Goal: Task Accomplishment & Management: Manage account settings

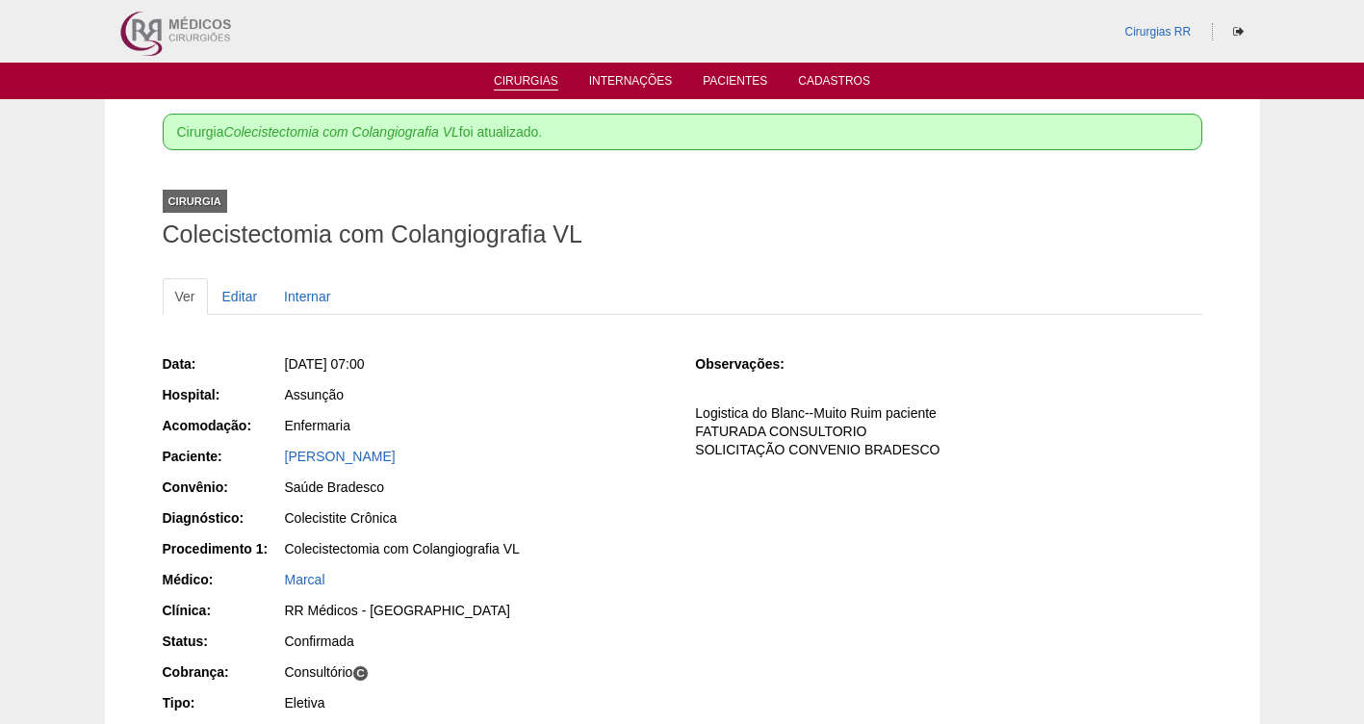
click at [522, 80] on link "Cirurgias" at bounding box center [526, 82] width 65 height 16
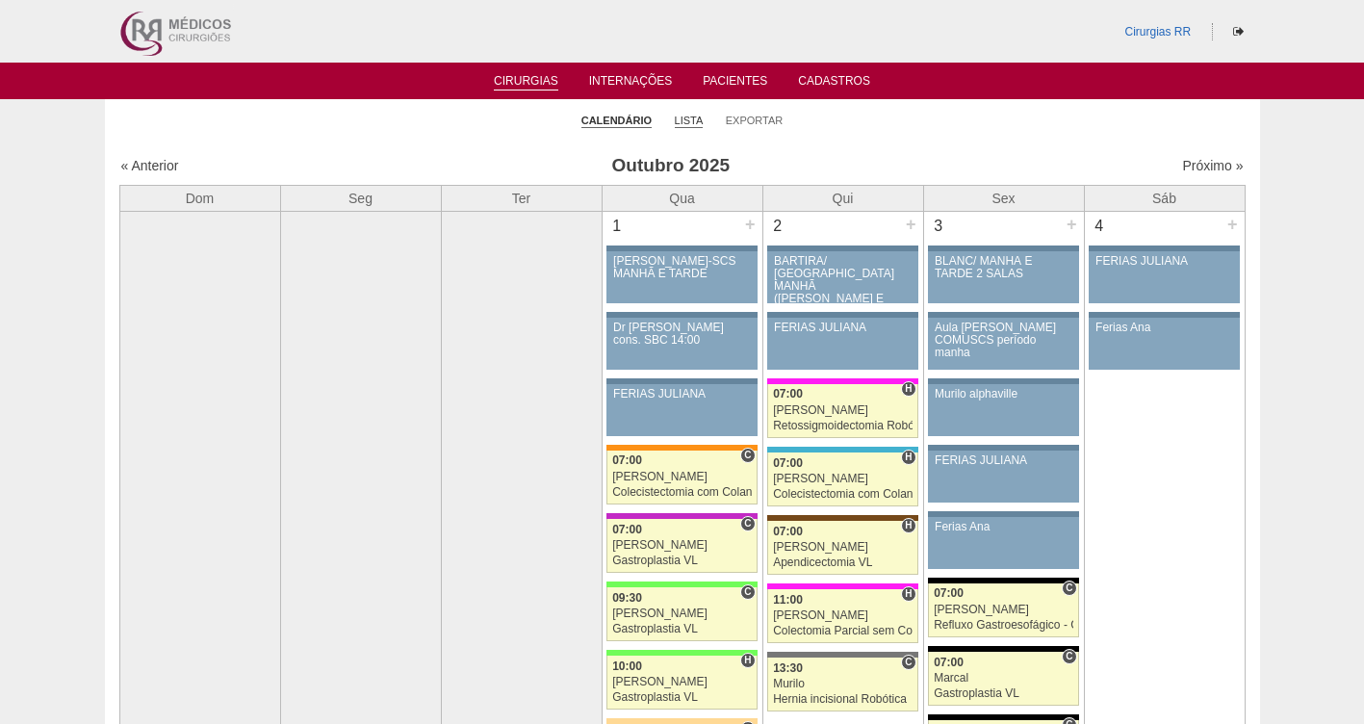
click at [697, 116] on link "Lista" at bounding box center [689, 121] width 29 height 14
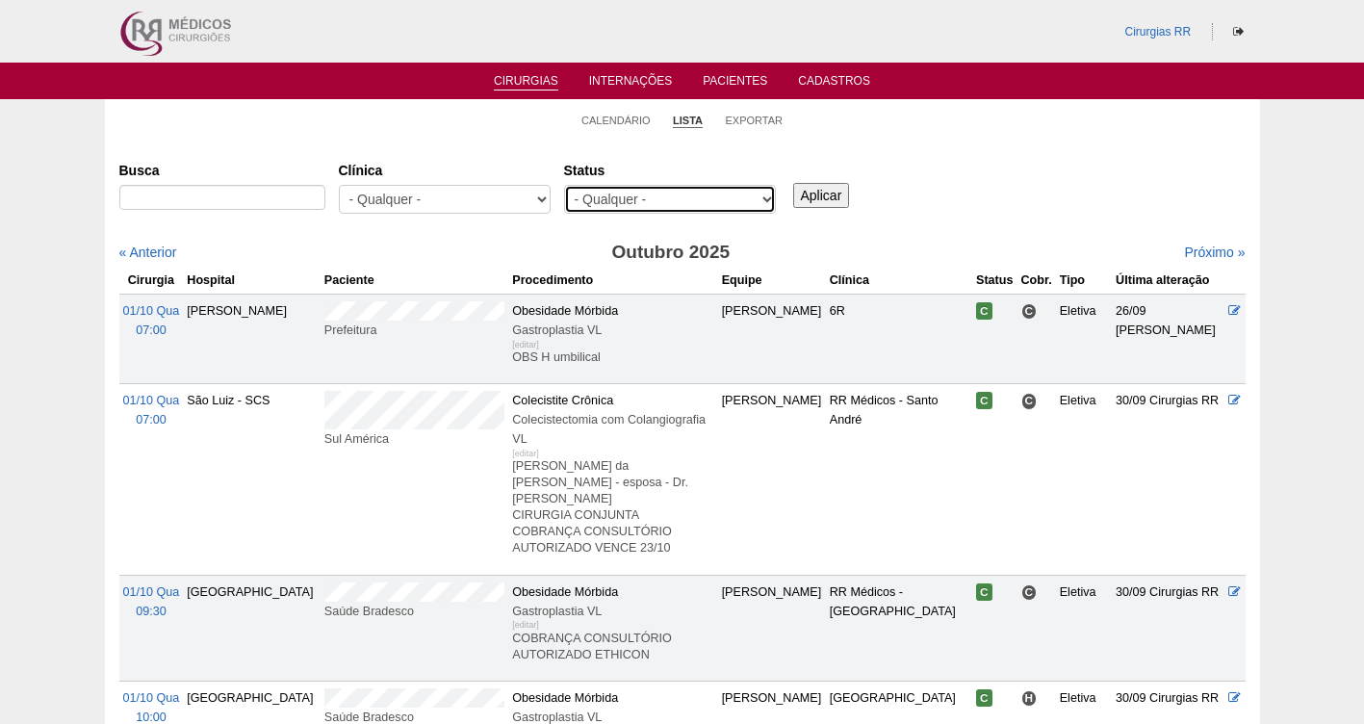
drag, startPoint x: 0, startPoint y: 0, endPoint x: 638, endPoint y: 199, distance: 668.8
click at [638, 199] on select "- Qualquer - Reservada Confirmada Suspensa Cancelada" at bounding box center [670, 199] width 212 height 29
select select "resr"
click at [564, 185] on select "- Qualquer - Reservada Confirmada Suspensa Cancelada" at bounding box center [670, 199] width 212 height 29
click at [819, 202] on input "Aplicar" at bounding box center [821, 195] width 57 height 25
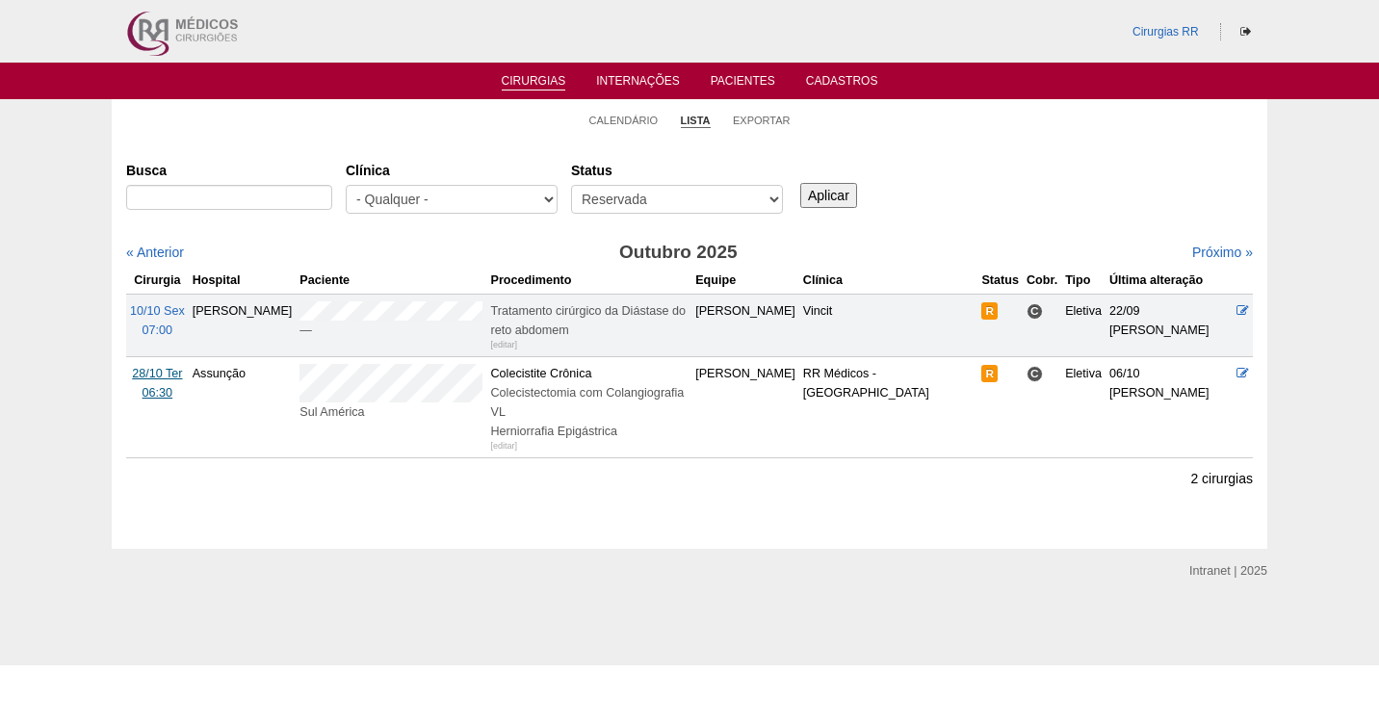
click at [159, 371] on span "28/10 Ter" at bounding box center [157, 373] width 50 height 13
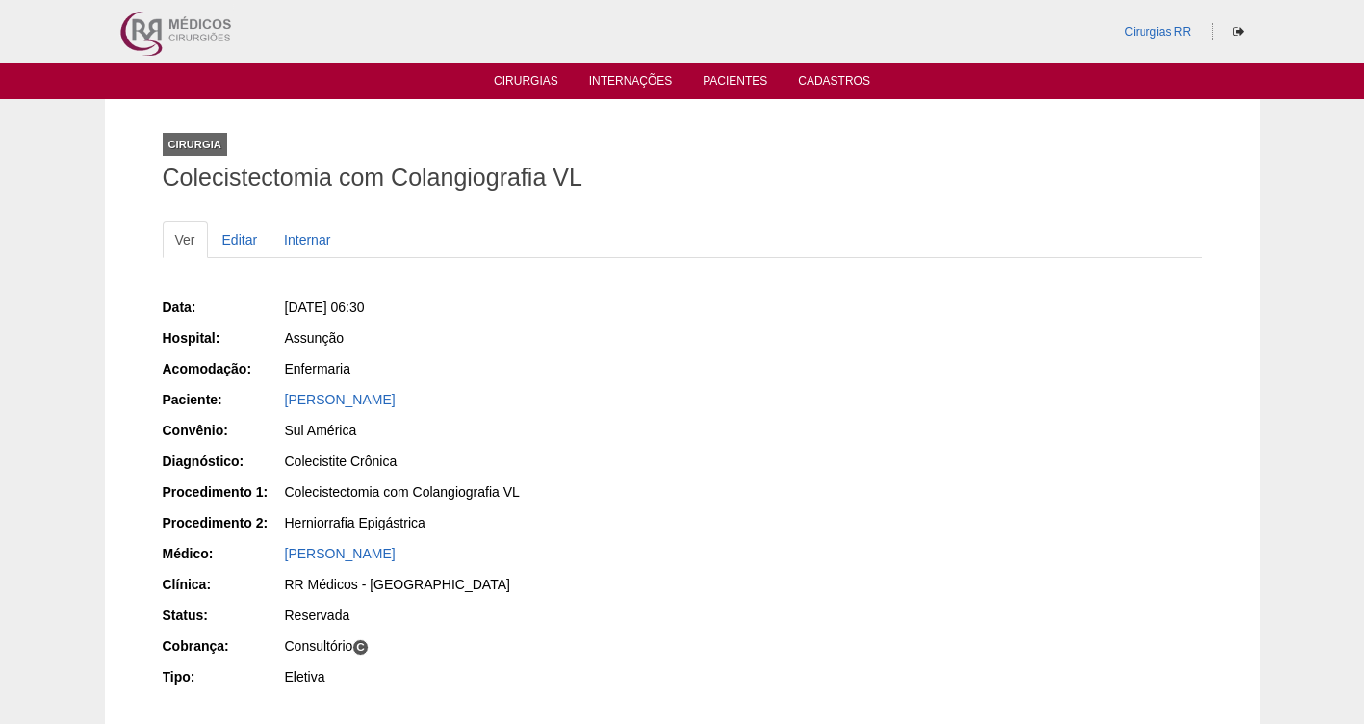
drag, startPoint x: 511, startPoint y: 398, endPoint x: 278, endPoint y: 395, distance: 233.1
click at [278, 395] on div "Paciente: Edina Veruza Cordeiro Diniz Ferrerira" at bounding box center [416, 402] width 507 height 24
copy div "Paciente: Edina Veruza Cordeiro Diniz Ferrerira"
drag, startPoint x: 468, startPoint y: 303, endPoint x: 308, endPoint y: 311, distance: 160.0
click at [308, 311] on div "[DATE] 06:30" at bounding box center [477, 307] width 384 height 19
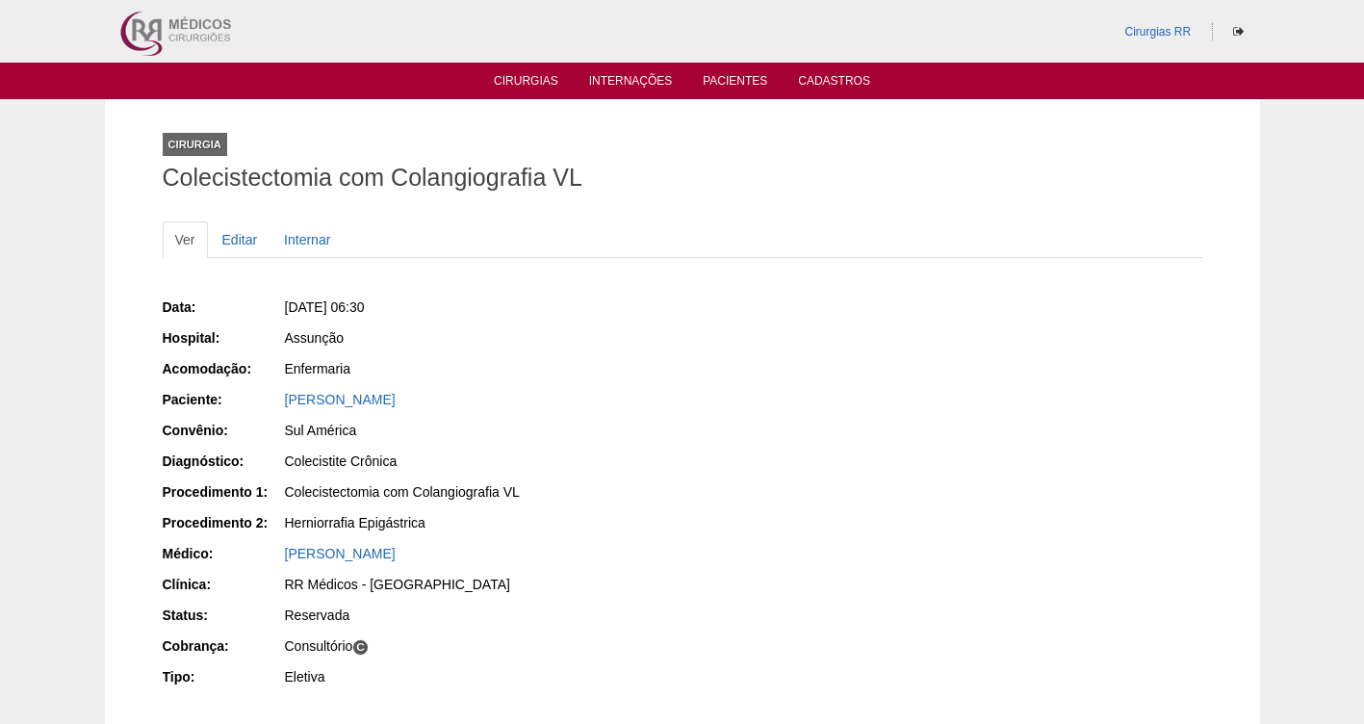
copy span "28/10/2025 - 06:30"
drag, startPoint x: 575, startPoint y: 420, endPoint x: 585, endPoint y: 423, distance: 10.1
click at [580, 421] on div "Sul América" at bounding box center [477, 430] width 384 height 19
drag, startPoint x: 433, startPoint y: 307, endPoint x: 312, endPoint y: 299, distance: 121.6
click at [312, 299] on div "Ter, 28/10/2025 - 06:30" at bounding box center [477, 307] width 384 height 19
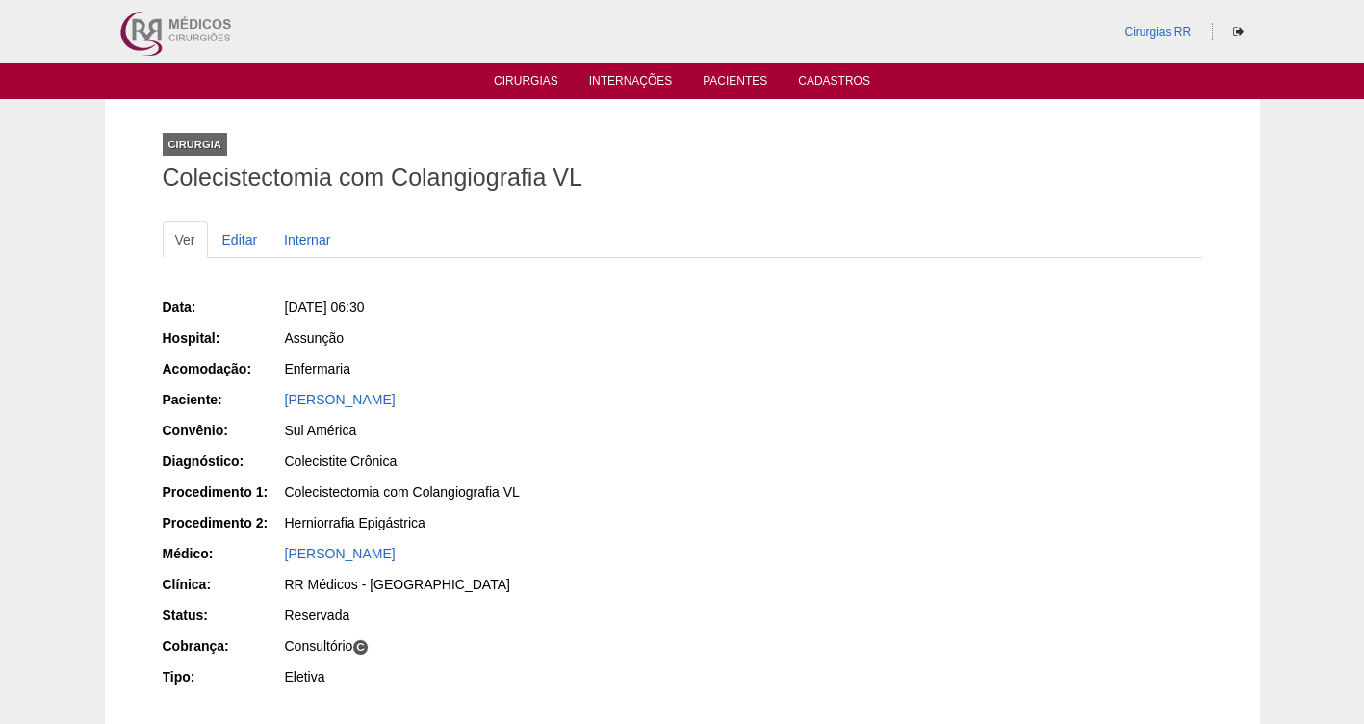
copy span "28/10/2025 - 06:30"
click at [234, 235] on link "Editar" at bounding box center [240, 239] width 61 height 37
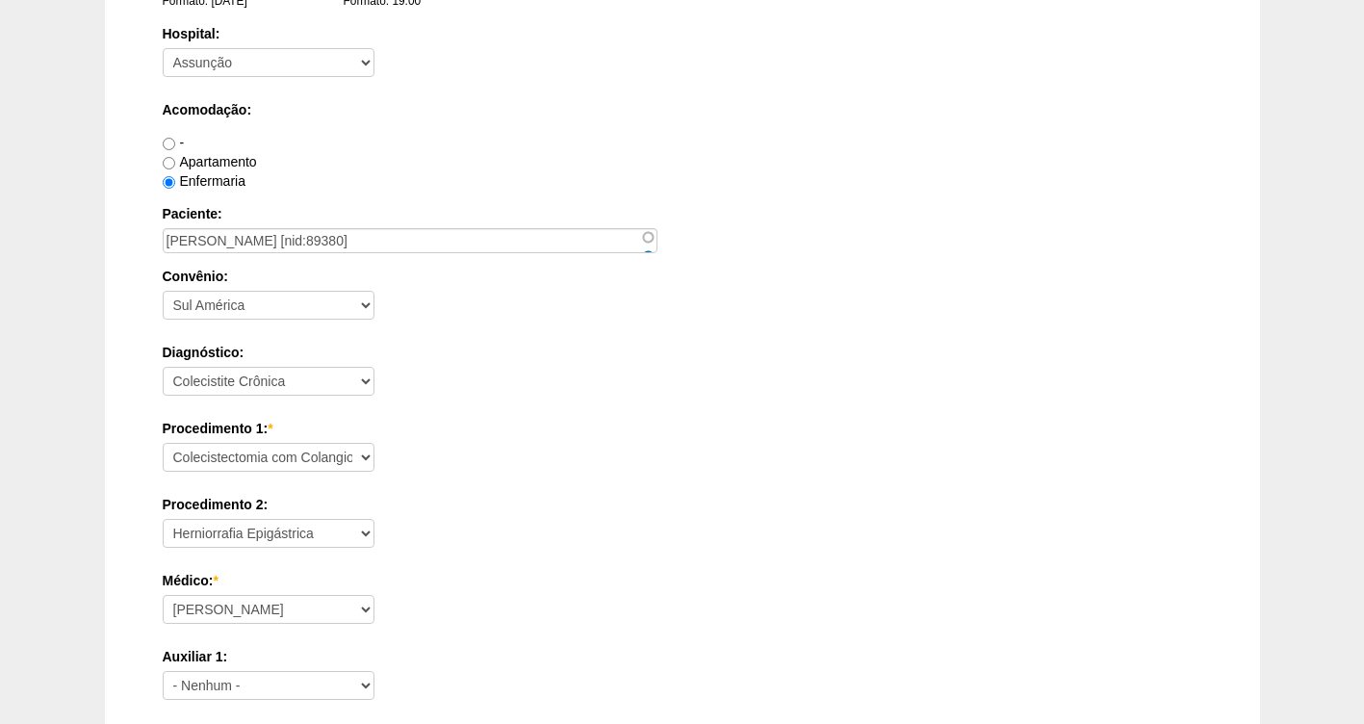
scroll to position [1757, 0]
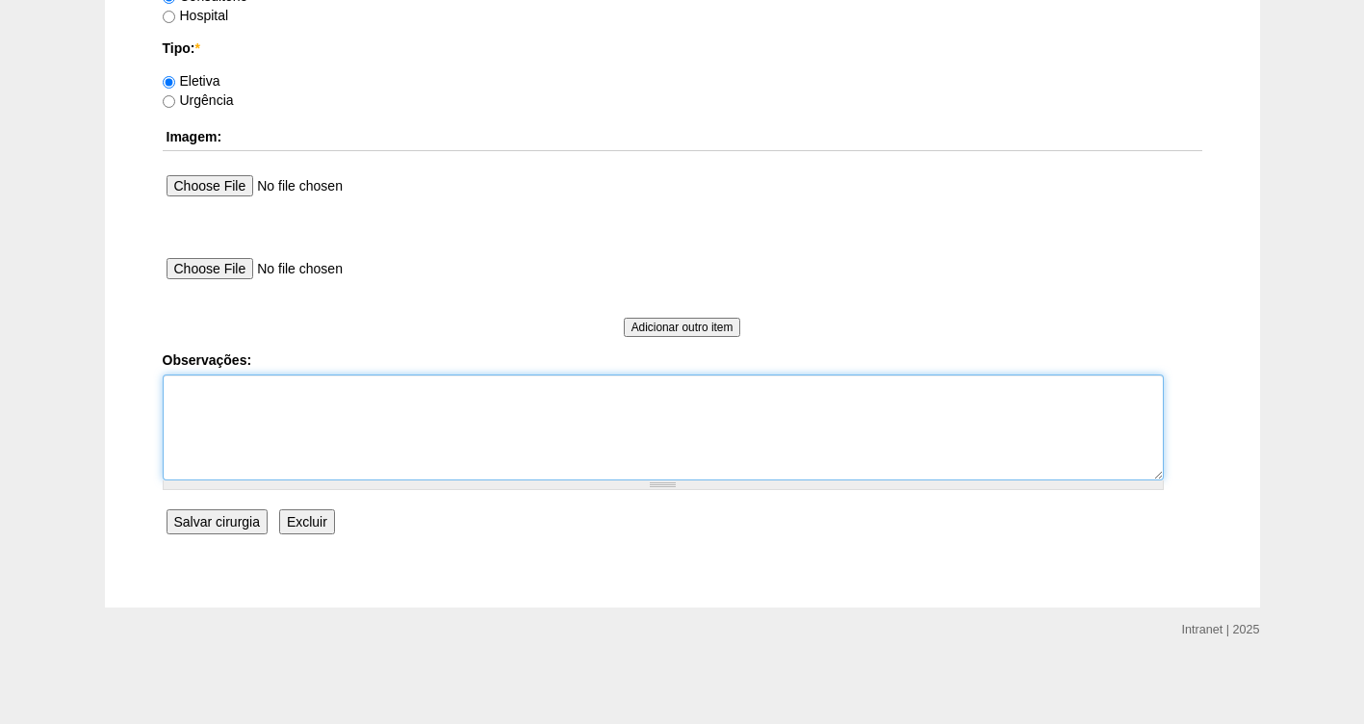
click at [306, 413] on textarea "Observações:" at bounding box center [663, 428] width 1001 height 106
type textarea "f"
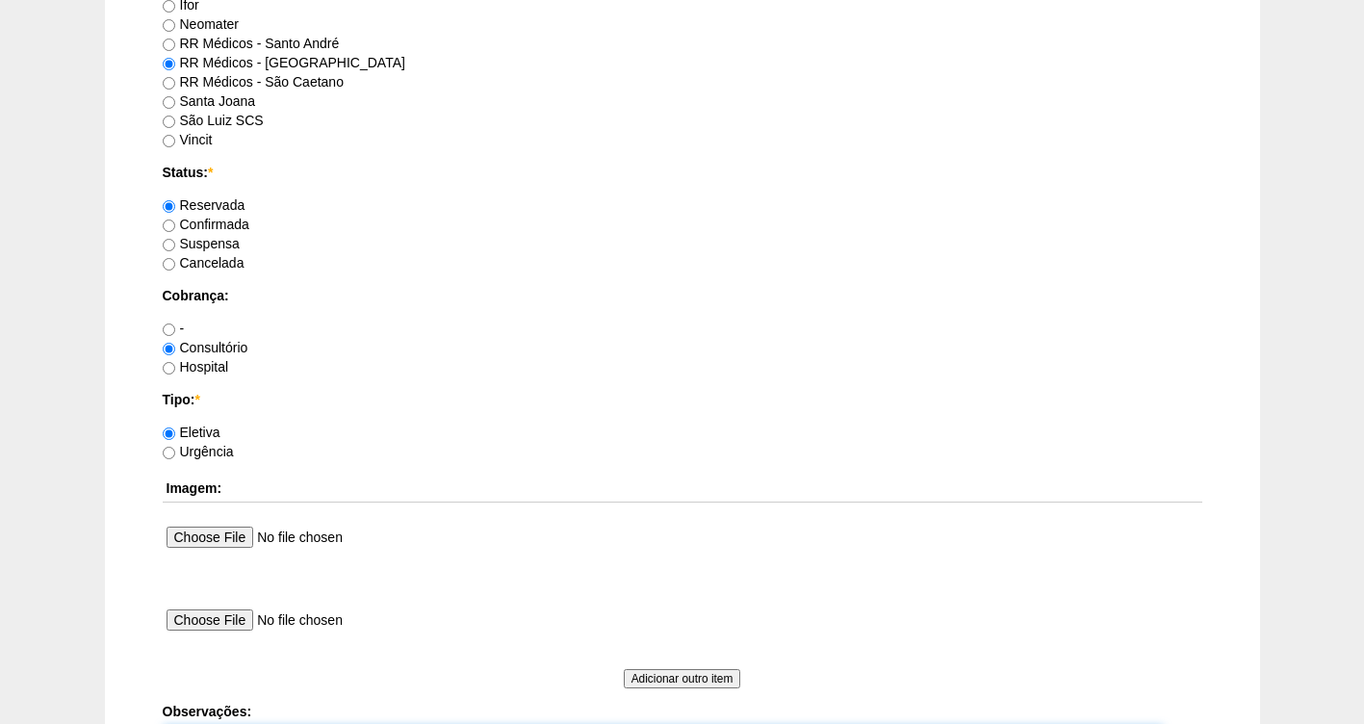
scroll to position [1395, 0]
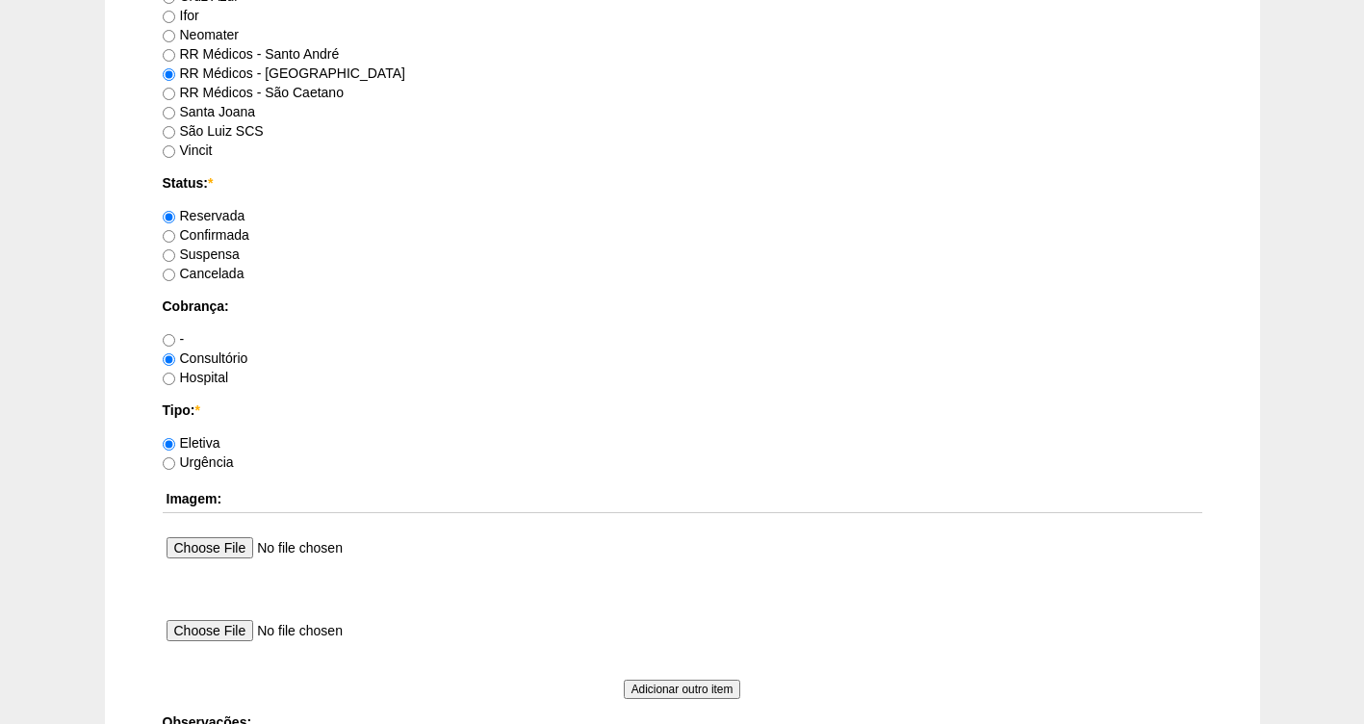
type textarea "FATURADA CONSULTORO AUTORIZADA VALIDADE DA GUIA 30/10"
click at [225, 235] on label "Confirmada" at bounding box center [206, 234] width 87 height 15
click at [175, 235] on input "Confirmada" at bounding box center [169, 236] width 13 height 13
radio input "true"
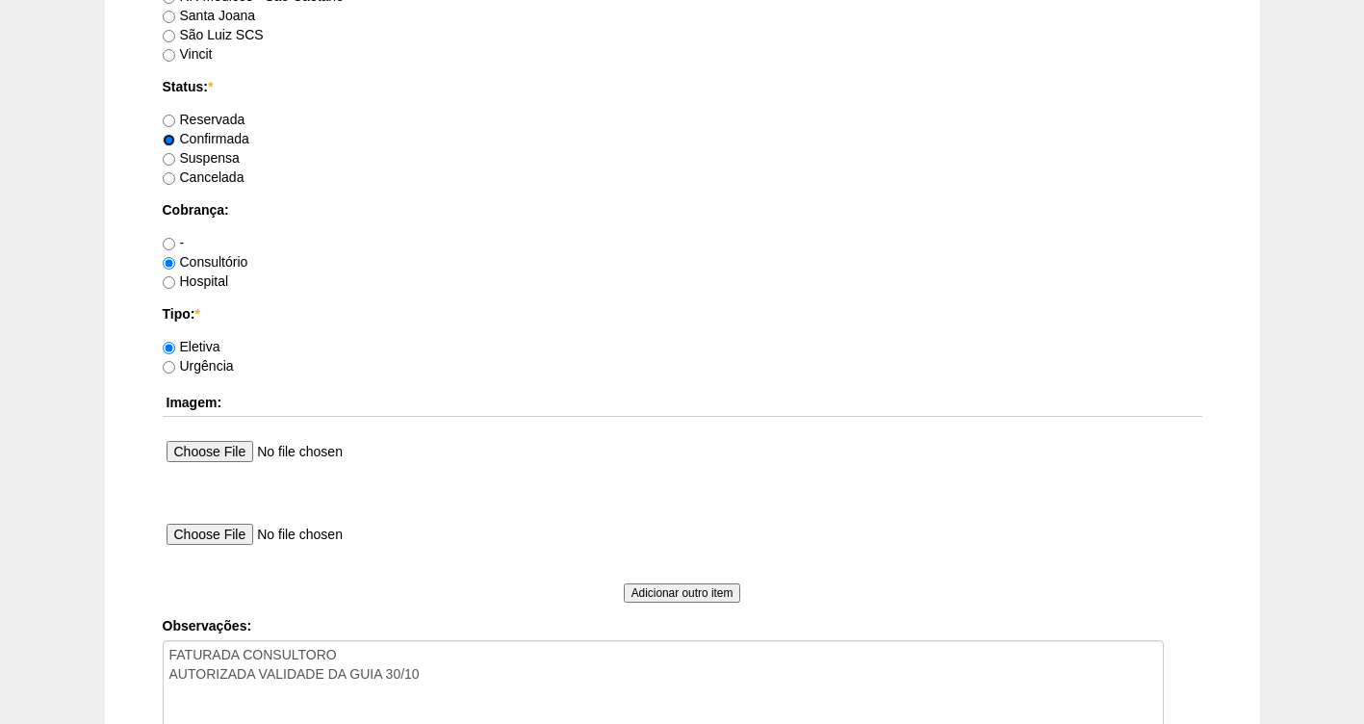
scroll to position [1757, 0]
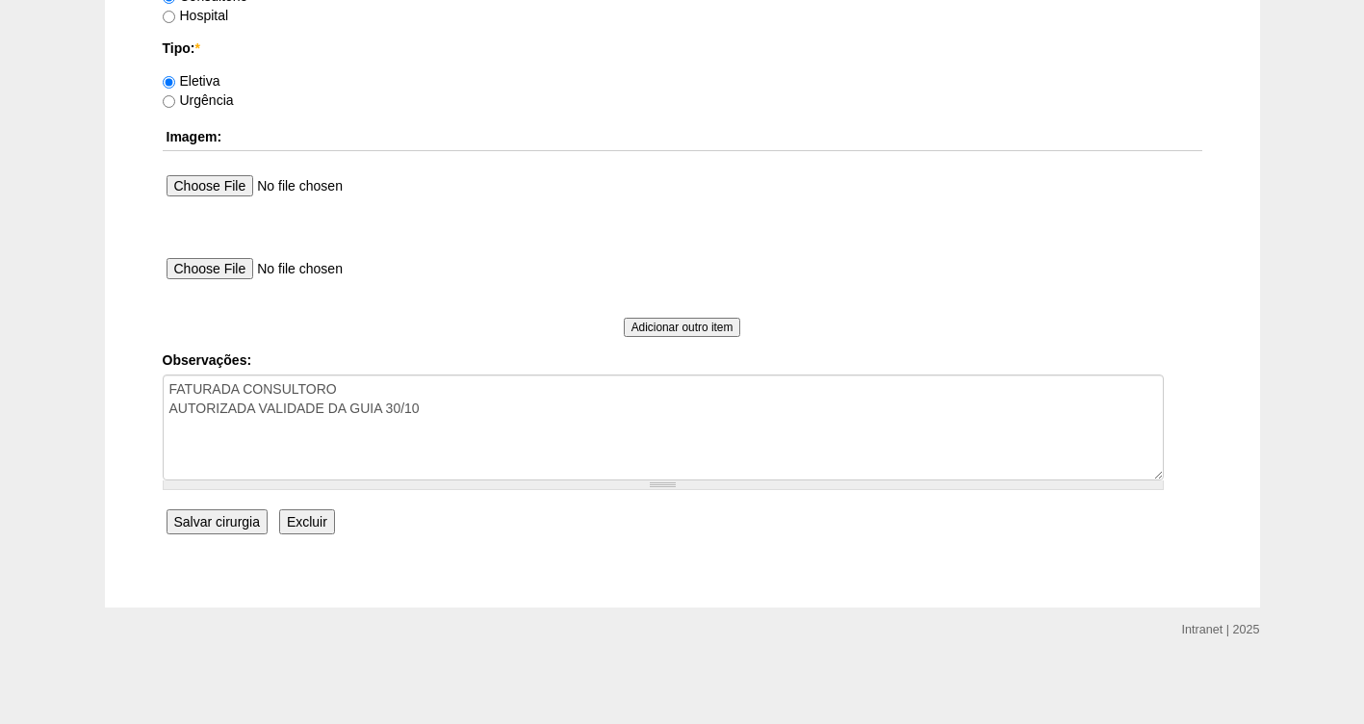
click at [218, 527] on input "Salvar cirurgia" at bounding box center [217, 521] width 101 height 25
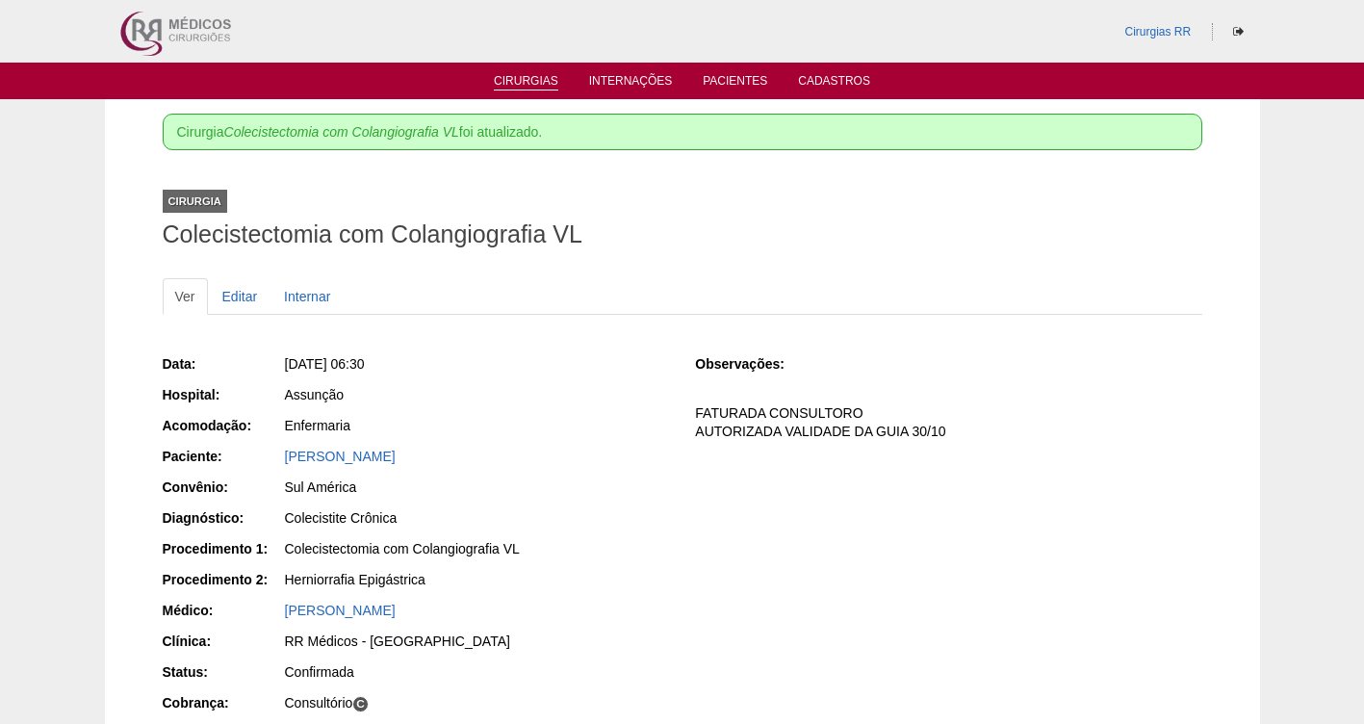
click at [534, 76] on link "Cirurgias" at bounding box center [526, 82] width 65 height 16
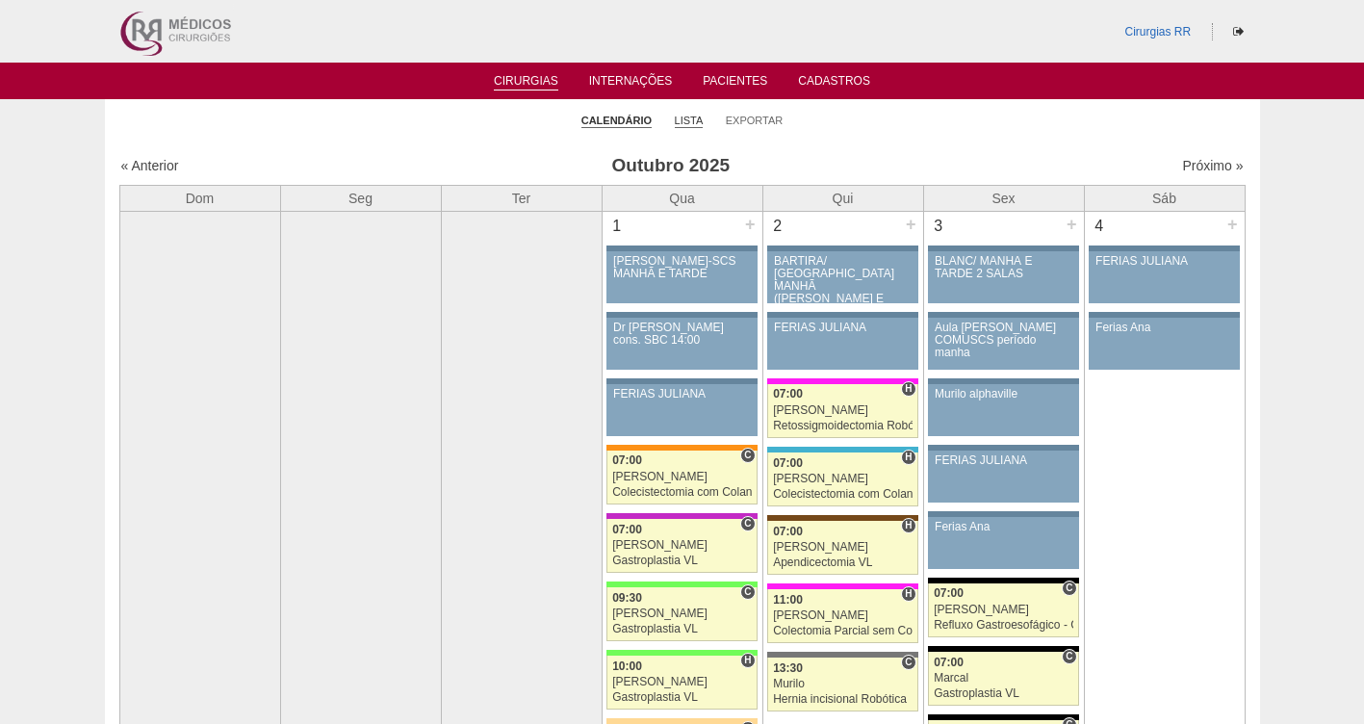
click at [685, 120] on link "Lista" at bounding box center [689, 121] width 29 height 14
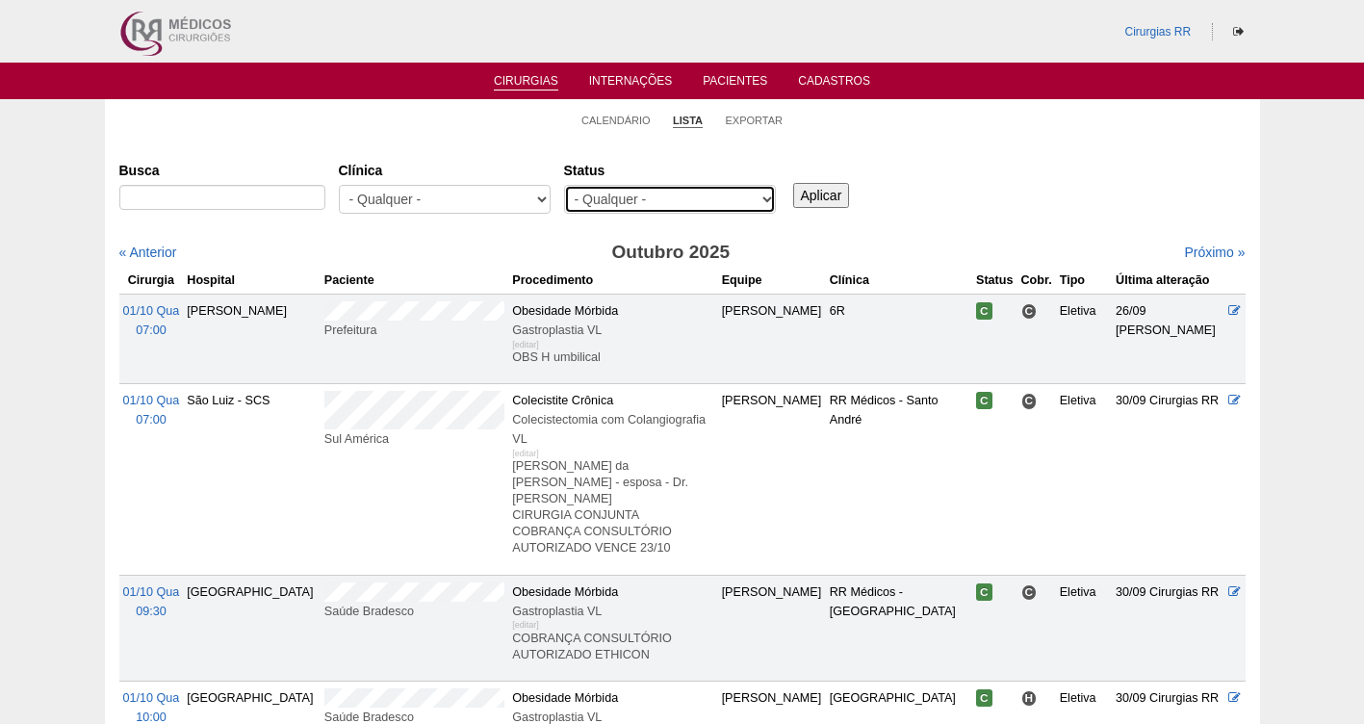
click at [692, 197] on select "- Qualquer - Reservada Confirmada Suspensa Cancelada" at bounding box center [670, 199] width 212 height 29
select select "resr"
click at [564, 185] on select "- Qualquer - Reservada Confirmada Suspensa Cancelada" at bounding box center [670, 199] width 212 height 29
click at [1204, 247] on link "Próximo »" at bounding box center [1214, 252] width 61 height 15
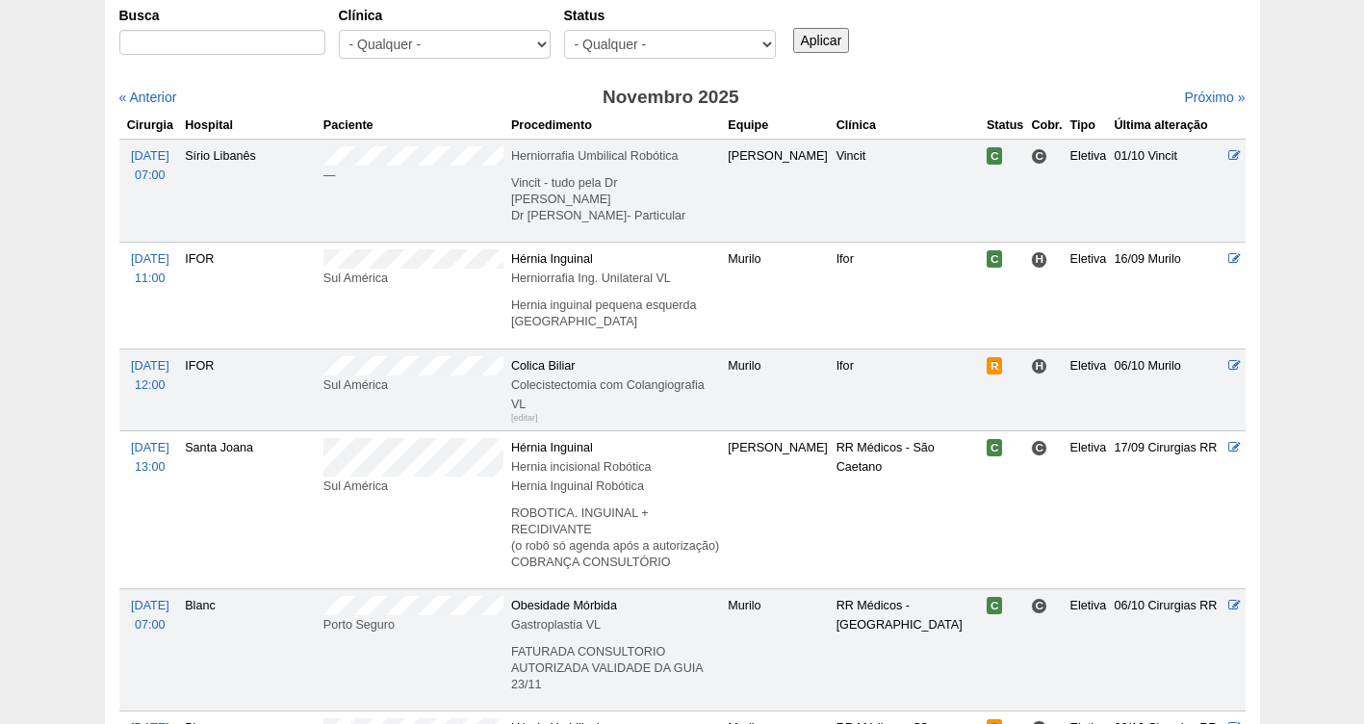
scroll to position [162, 0]
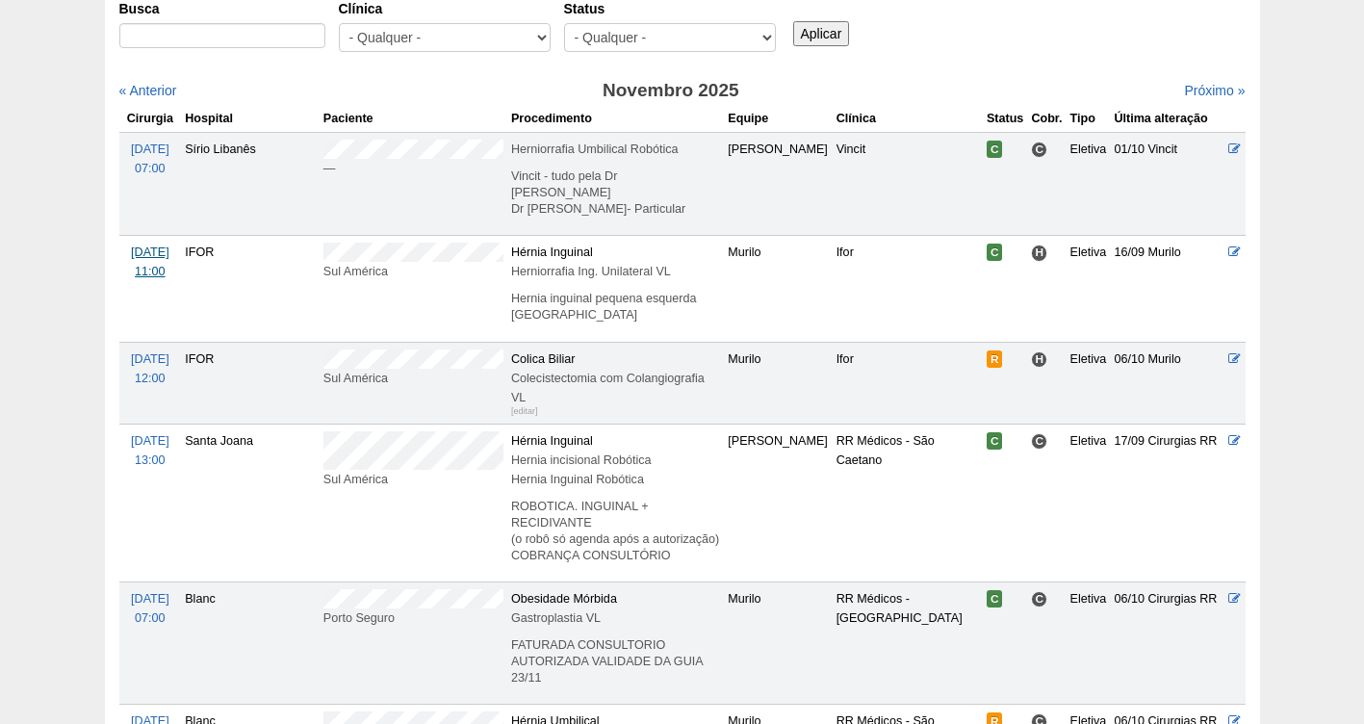
click at [141, 251] on span "03/11 Seg" at bounding box center [150, 252] width 39 height 13
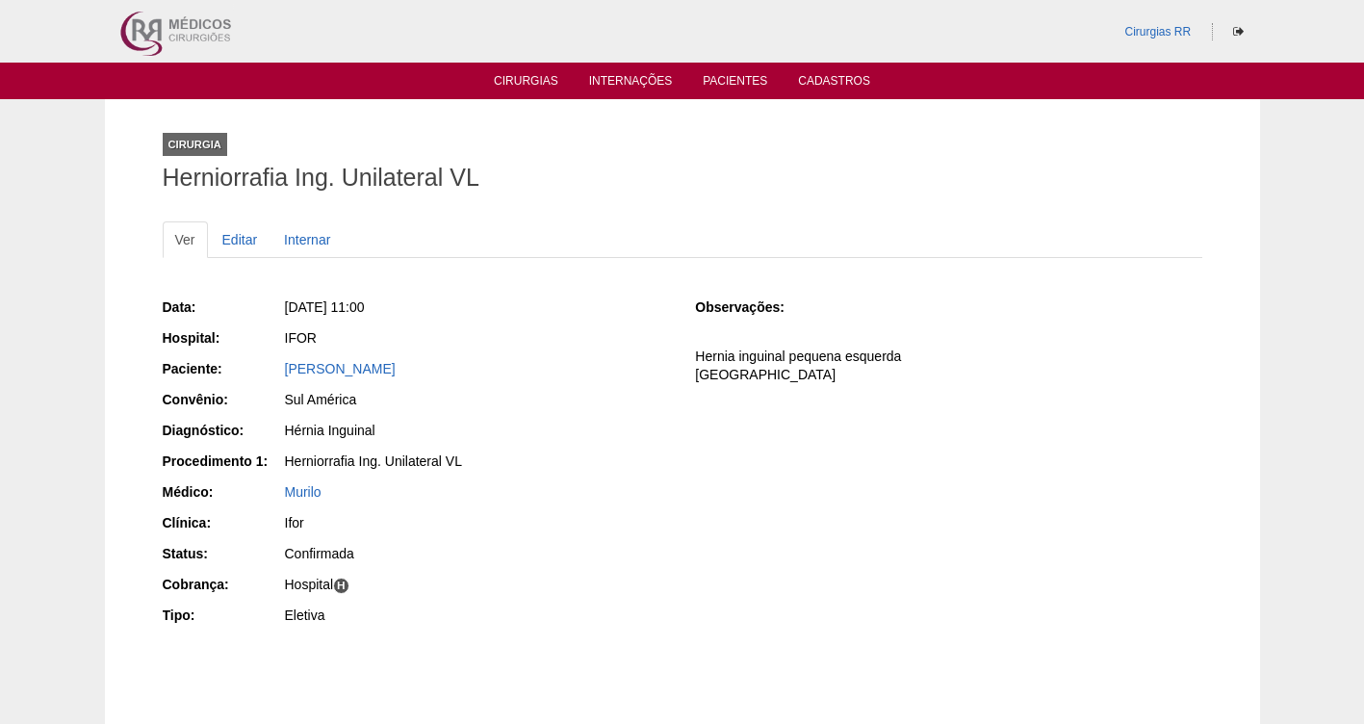
drag, startPoint x: 489, startPoint y: 365, endPoint x: 278, endPoint y: 374, distance: 211.1
click at [278, 374] on div "Paciente: [PERSON_NAME]" at bounding box center [416, 371] width 507 height 24
copy div "Paciente: [PERSON_NAME]"
click at [607, 427] on div "Hérnia Inguinal" at bounding box center [477, 430] width 384 height 19
drag, startPoint x: 525, startPoint y: 369, endPoint x: 273, endPoint y: 363, distance: 251.4
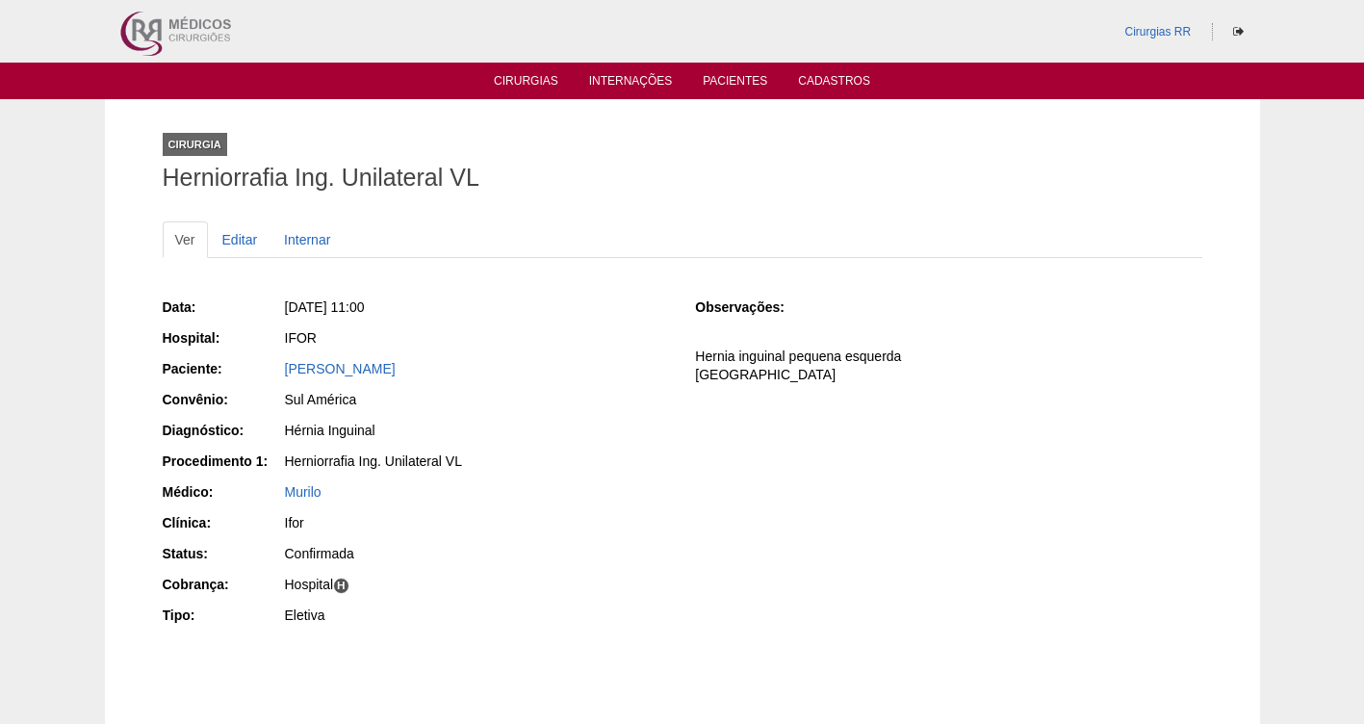
click at [273, 363] on div "Paciente: [PERSON_NAME]" at bounding box center [416, 371] width 507 height 24
copy div "Paciente: [PERSON_NAME]"
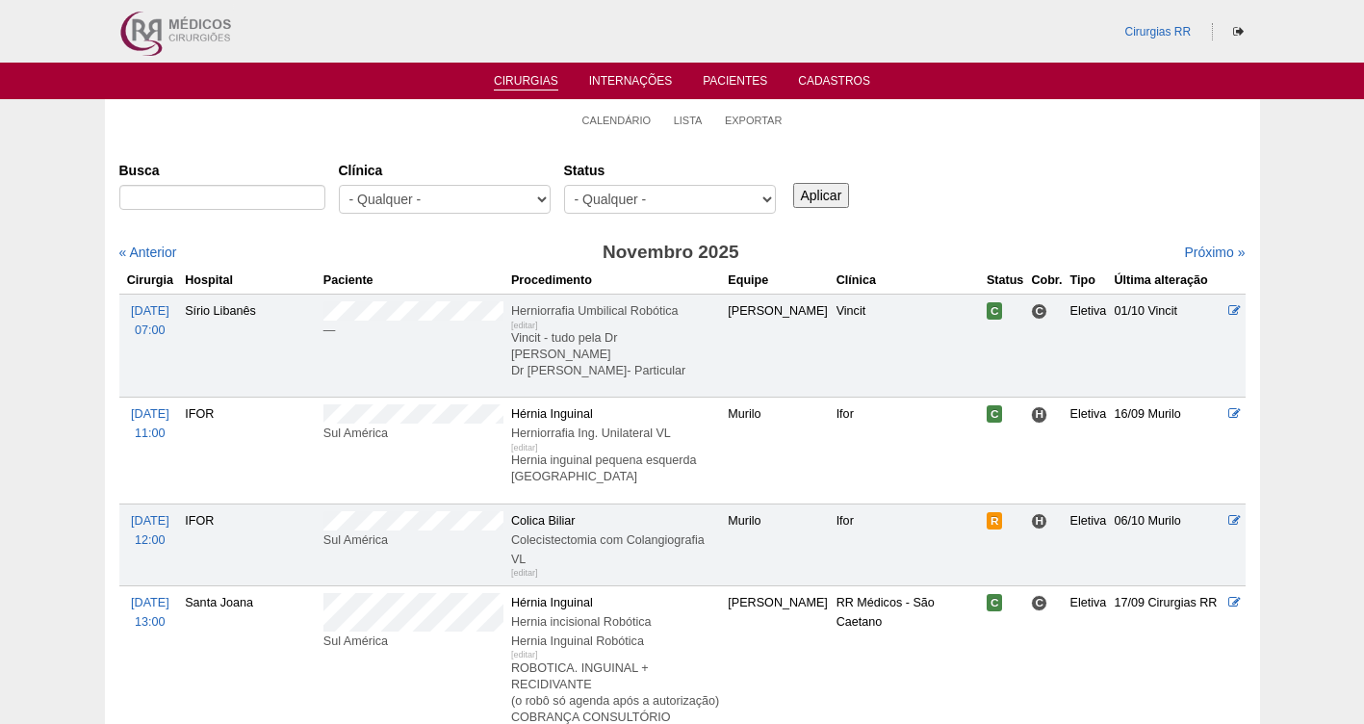
scroll to position [160, 0]
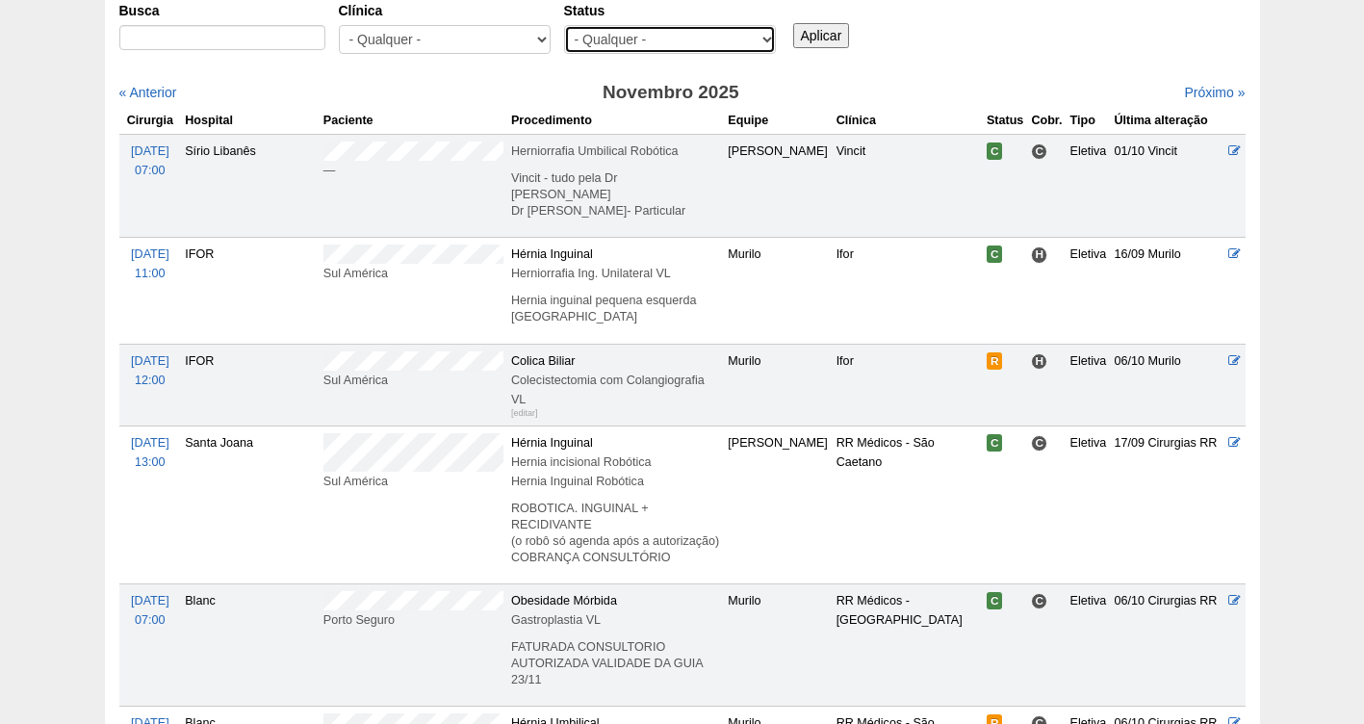
click at [765, 41] on select "- Qualquer - Reservada Confirmada Suspensa Cancelada" at bounding box center [670, 39] width 212 height 29
select select "resr"
click at [564, 25] on select "- Qualquer - Reservada Confirmada Suspensa Cancelada" at bounding box center [670, 39] width 212 height 29
click at [829, 34] on input "Aplicar" at bounding box center [821, 35] width 57 height 25
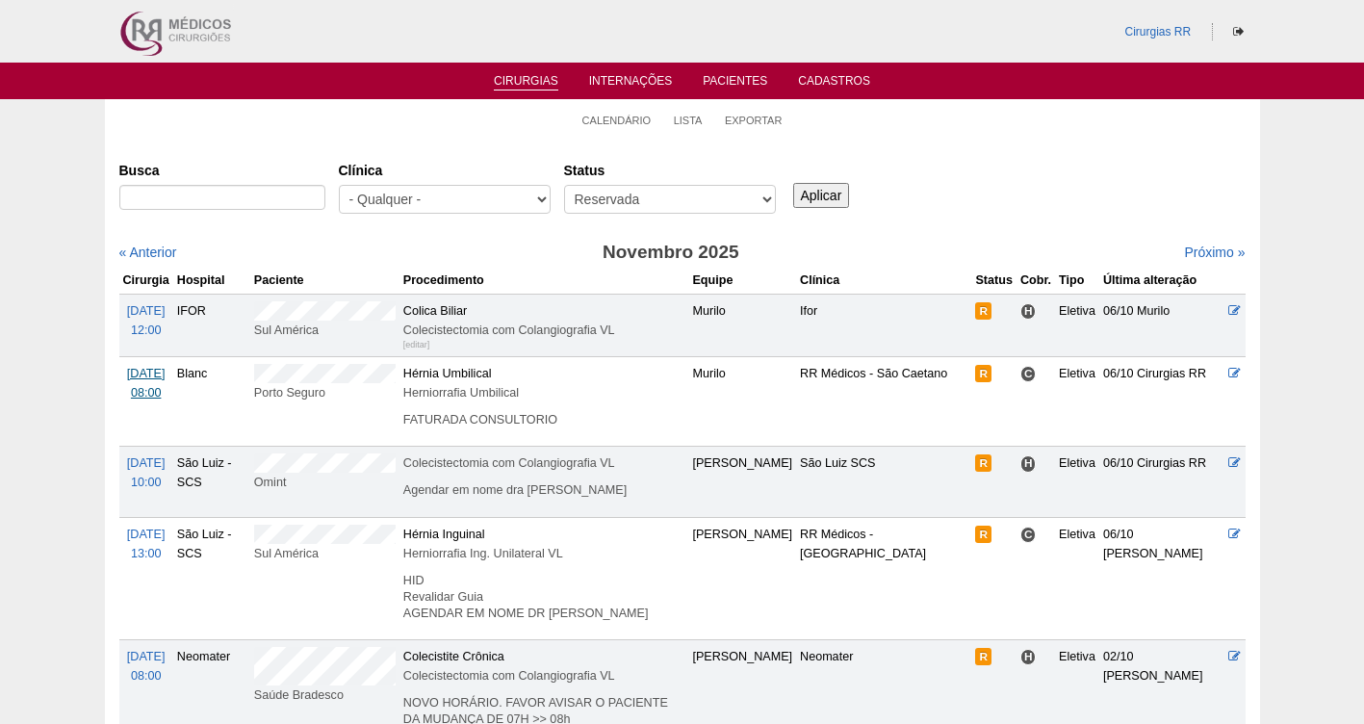
click at [148, 380] on span "04/11 Ter" at bounding box center [146, 373] width 39 height 13
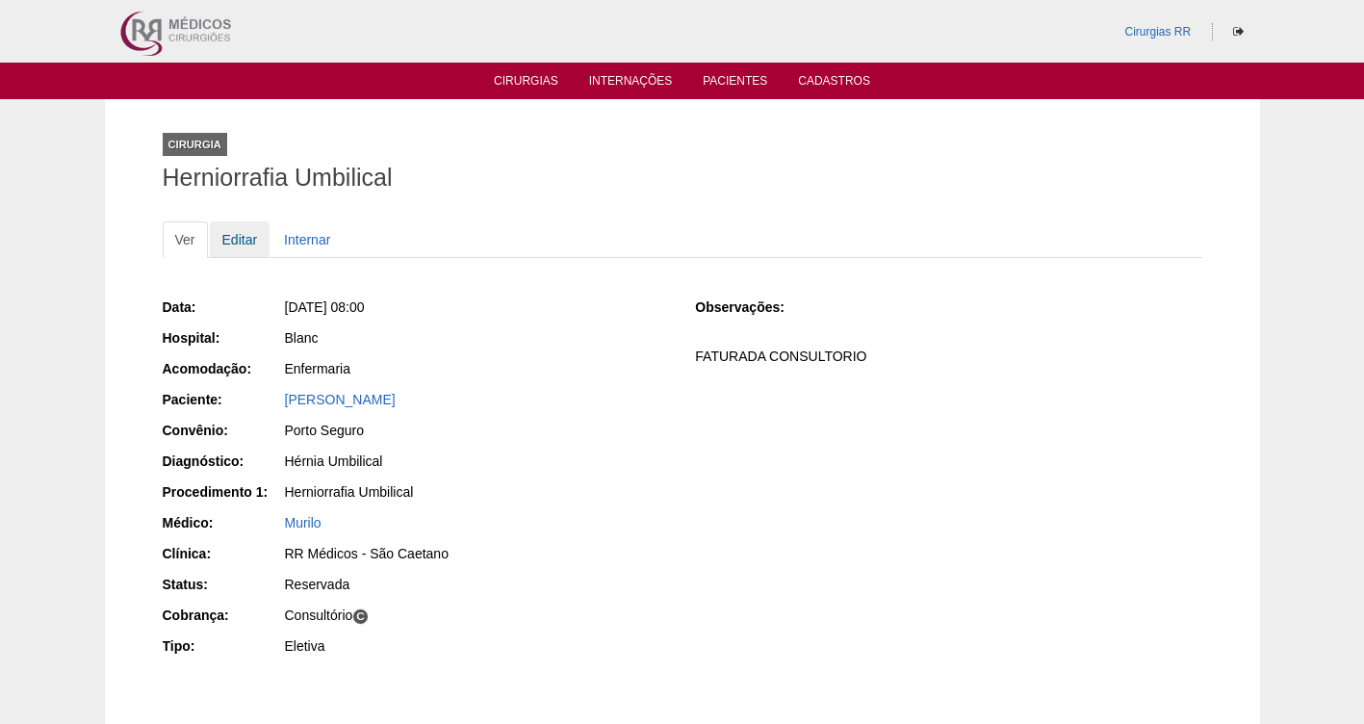
click at [232, 237] on link "Editar" at bounding box center [240, 239] width 61 height 37
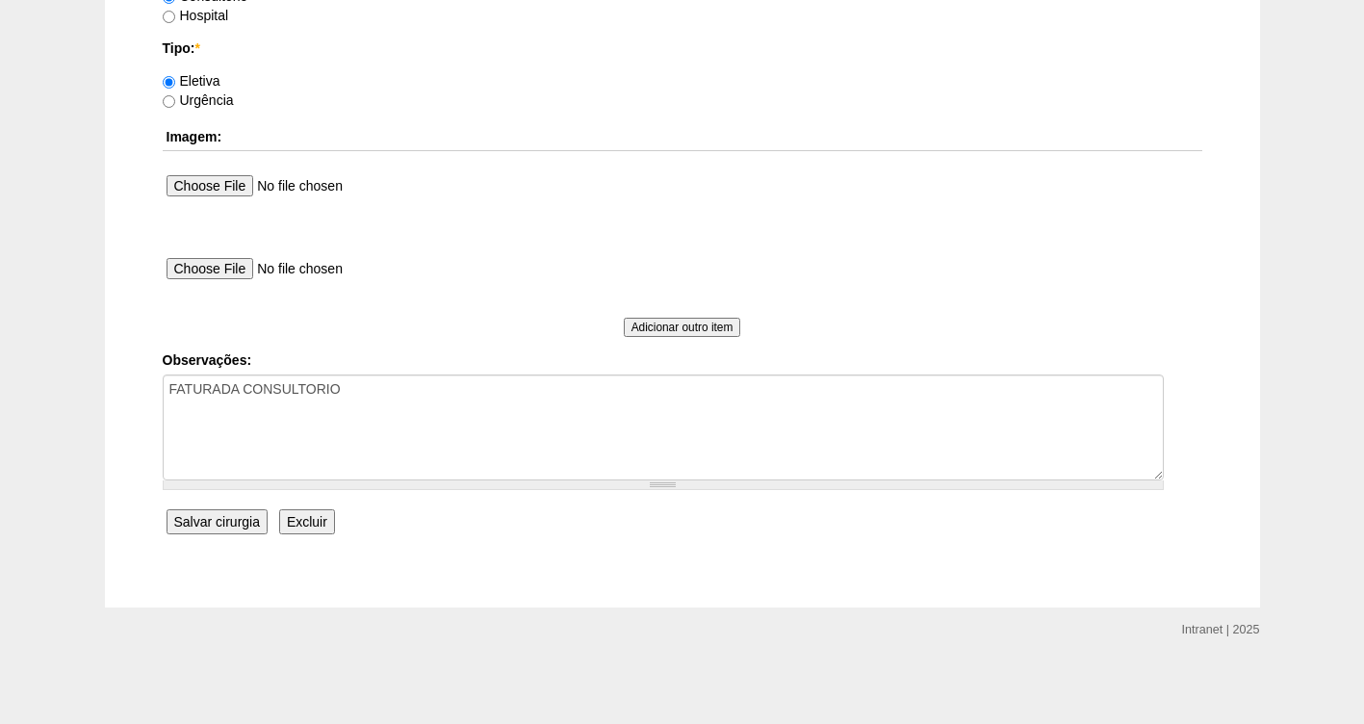
scroll to position [1372, 0]
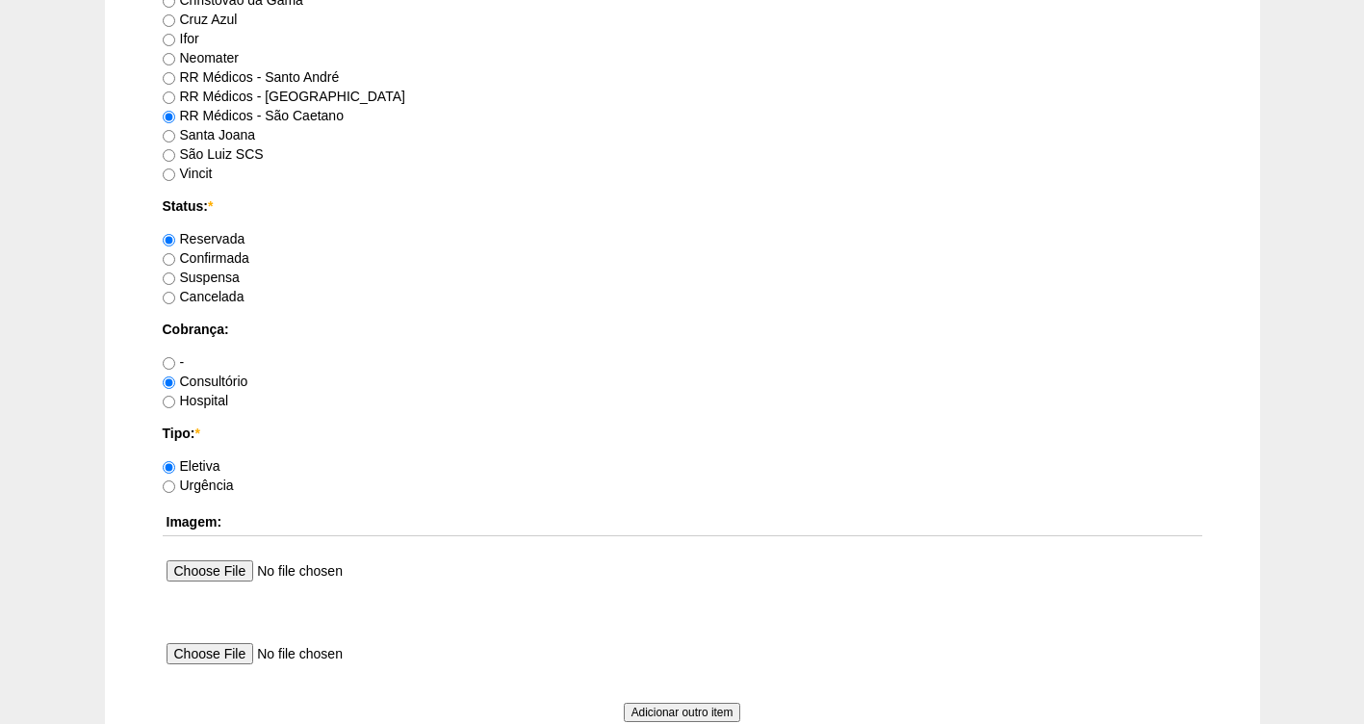
click at [231, 259] on label "Confirmada" at bounding box center [206, 257] width 87 height 15
click at [175, 259] on input "Confirmada" at bounding box center [169, 259] width 13 height 13
radio input "true"
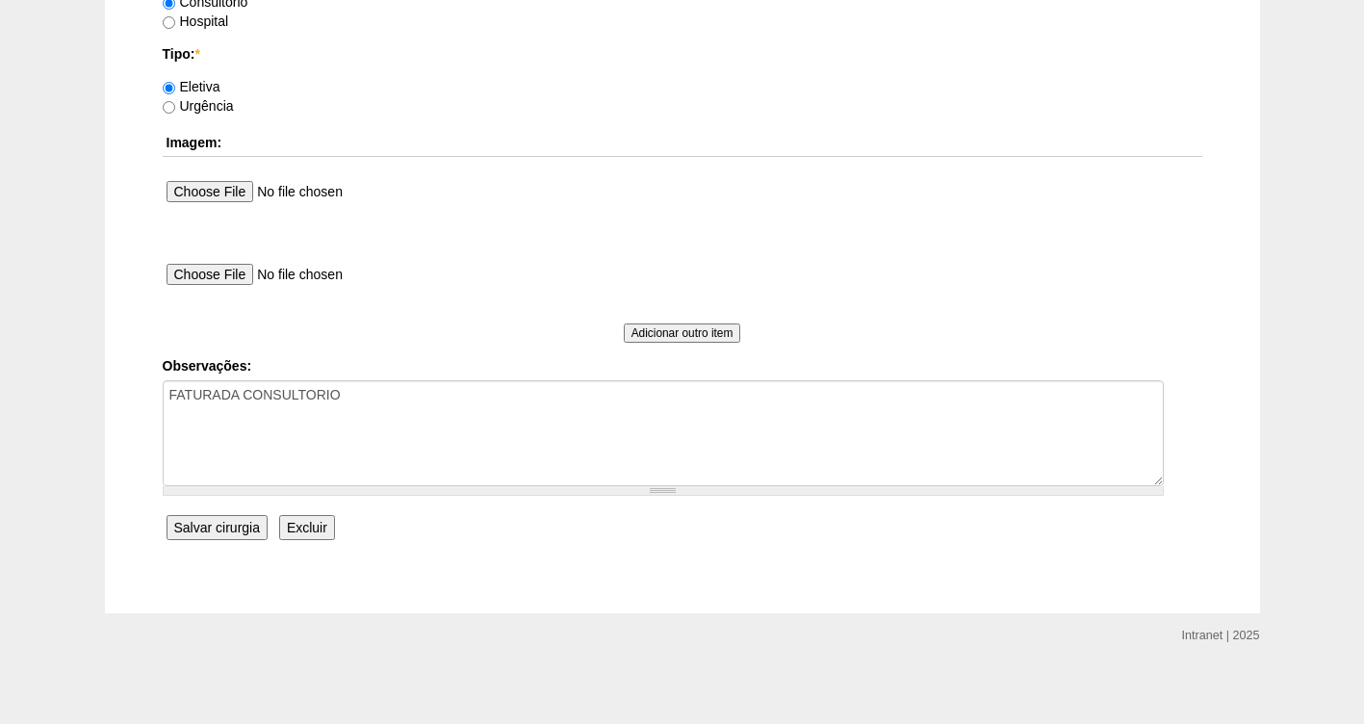
scroll to position [1757, 0]
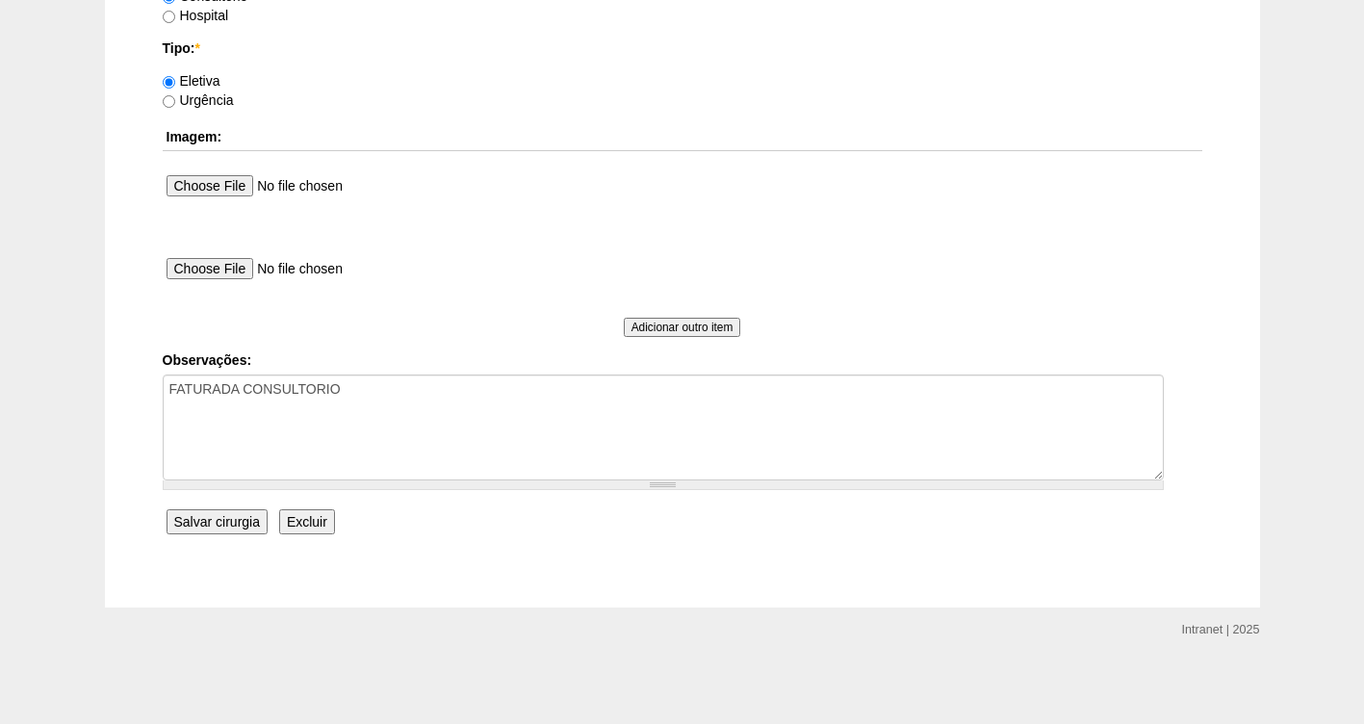
click at [228, 525] on input "Salvar cirurgia" at bounding box center [217, 521] width 101 height 25
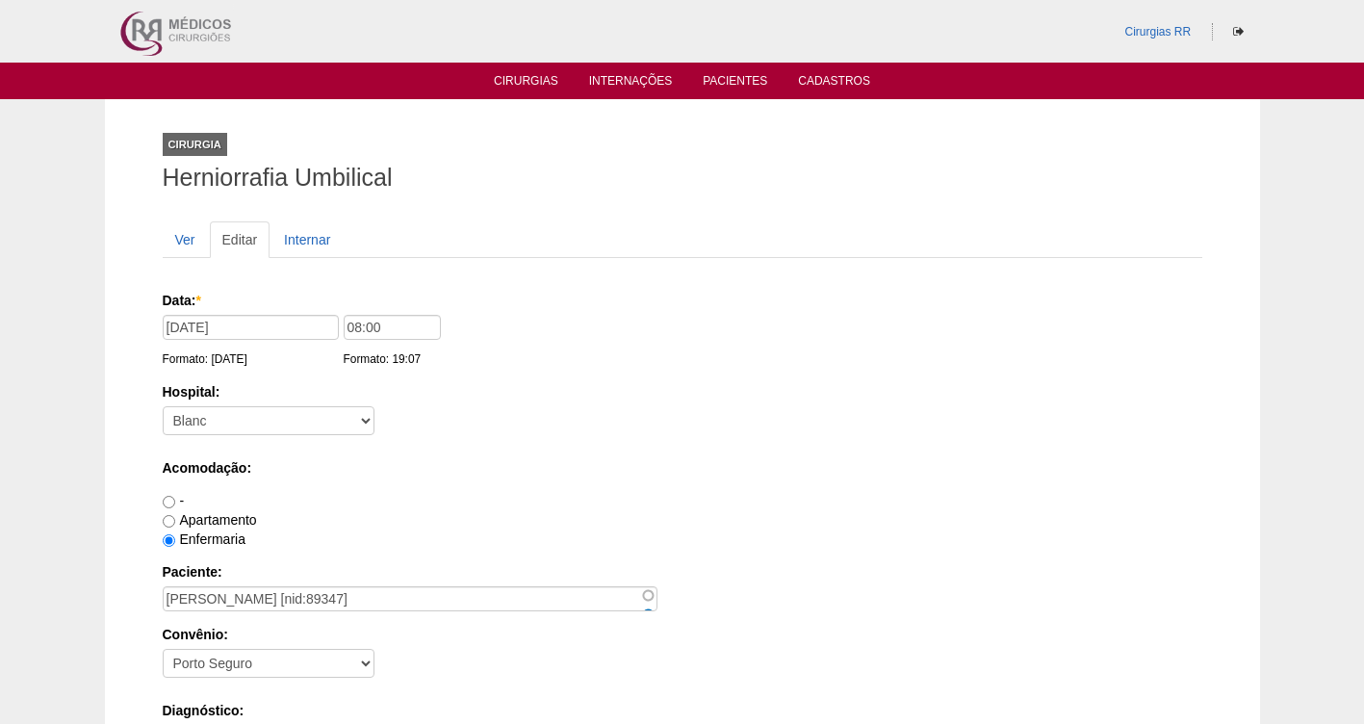
scroll to position [1757, 0]
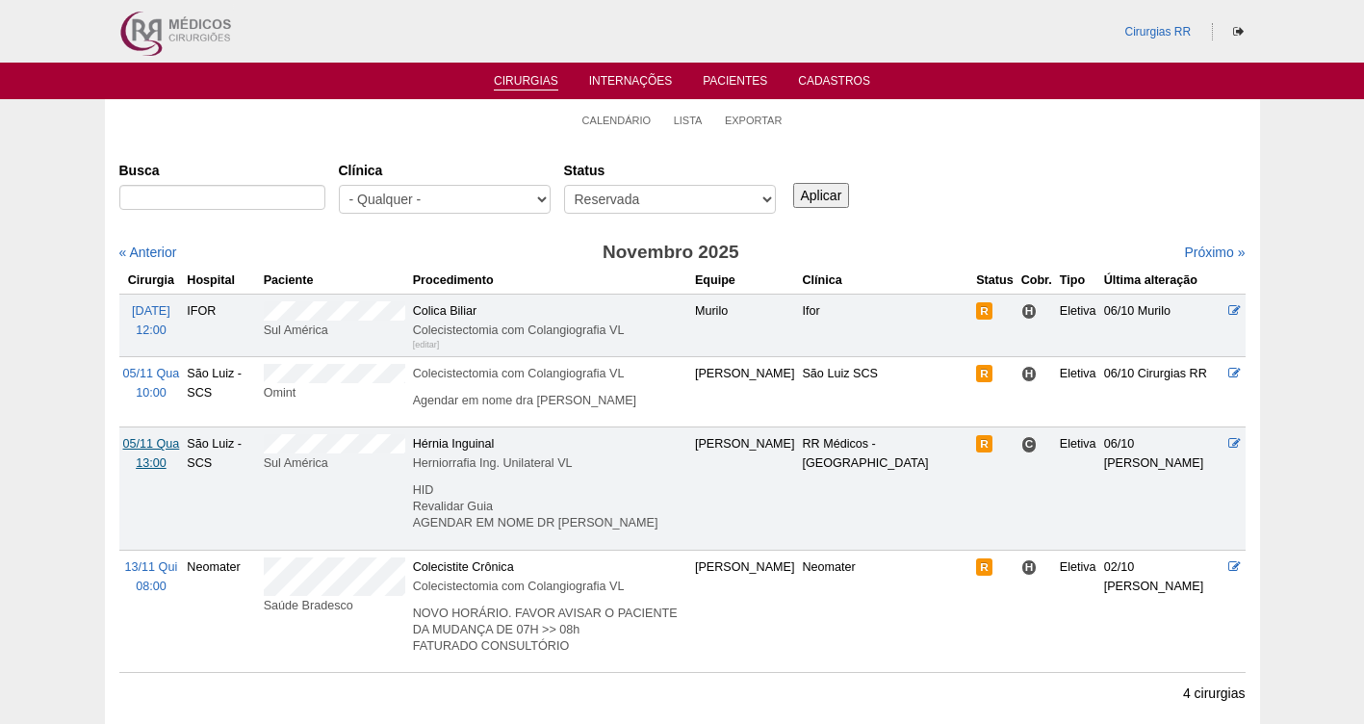
click at [147, 451] on span "05/11 Qua" at bounding box center [151, 443] width 57 height 13
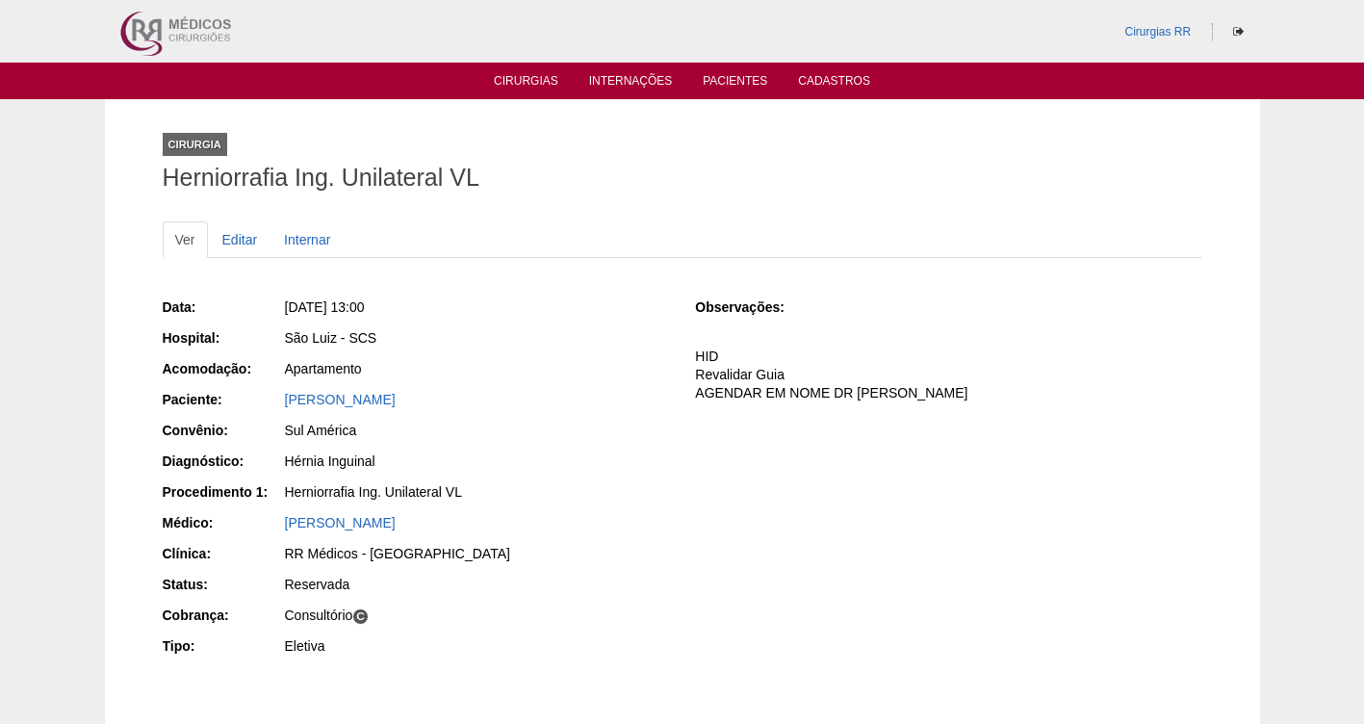
drag, startPoint x: 456, startPoint y: 393, endPoint x: 277, endPoint y: 403, distance: 179.4
click at [277, 403] on div "Paciente: [PERSON_NAME]" at bounding box center [416, 402] width 507 height 24
copy div "Paciente: [PERSON_NAME]"
drag, startPoint x: 465, startPoint y: 296, endPoint x: 318, endPoint y: 306, distance: 147.7
click at [318, 306] on div "Data: [DATE] 13:00 Hospital: [GEOGRAPHIC_DATA] Acomodação: Apartamento Paciente…" at bounding box center [416, 479] width 507 height 377
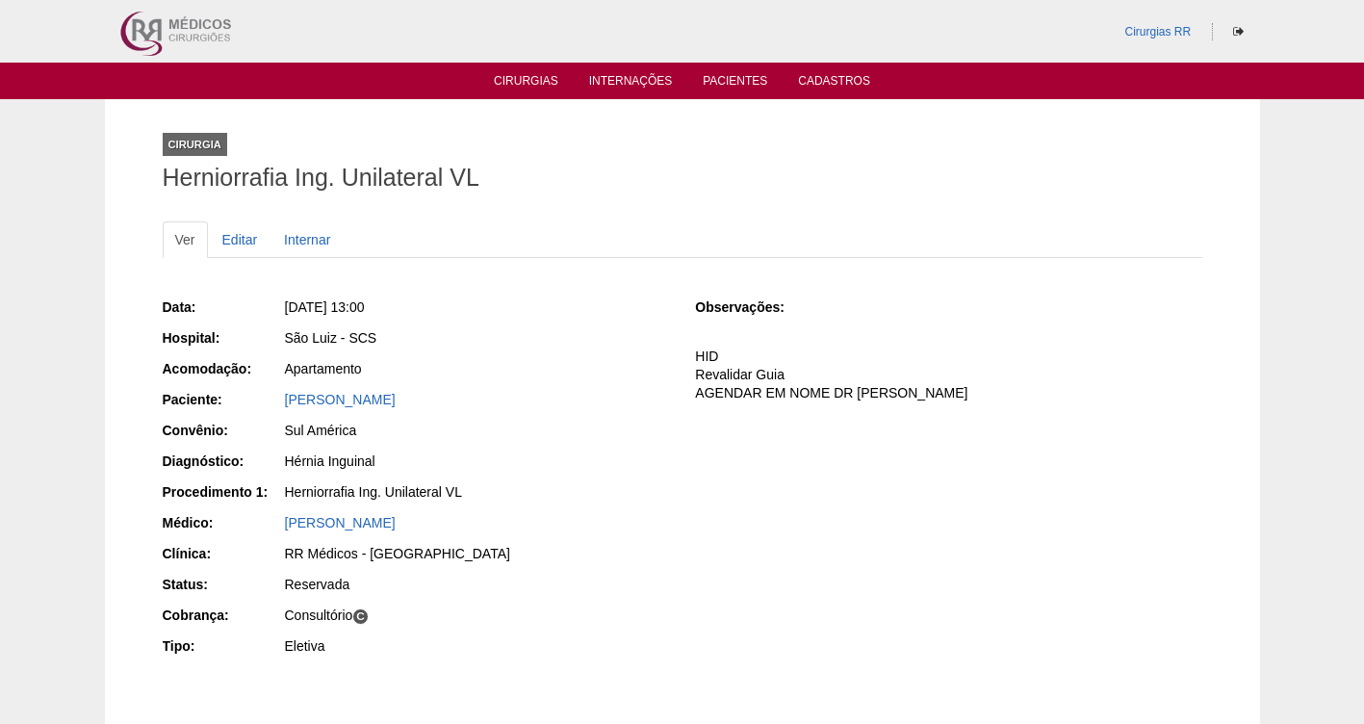
copy span "[DATE] 13:00"
click at [497, 311] on div "[DATE] 13:00" at bounding box center [477, 307] width 384 height 19
drag, startPoint x: 451, startPoint y: 314, endPoint x: 312, endPoint y: 302, distance: 139.1
click at [312, 302] on div "Qua, 05/11/2025 - 13:00" at bounding box center [477, 307] width 384 height 19
copy span "05/11/2025 - 13:00"
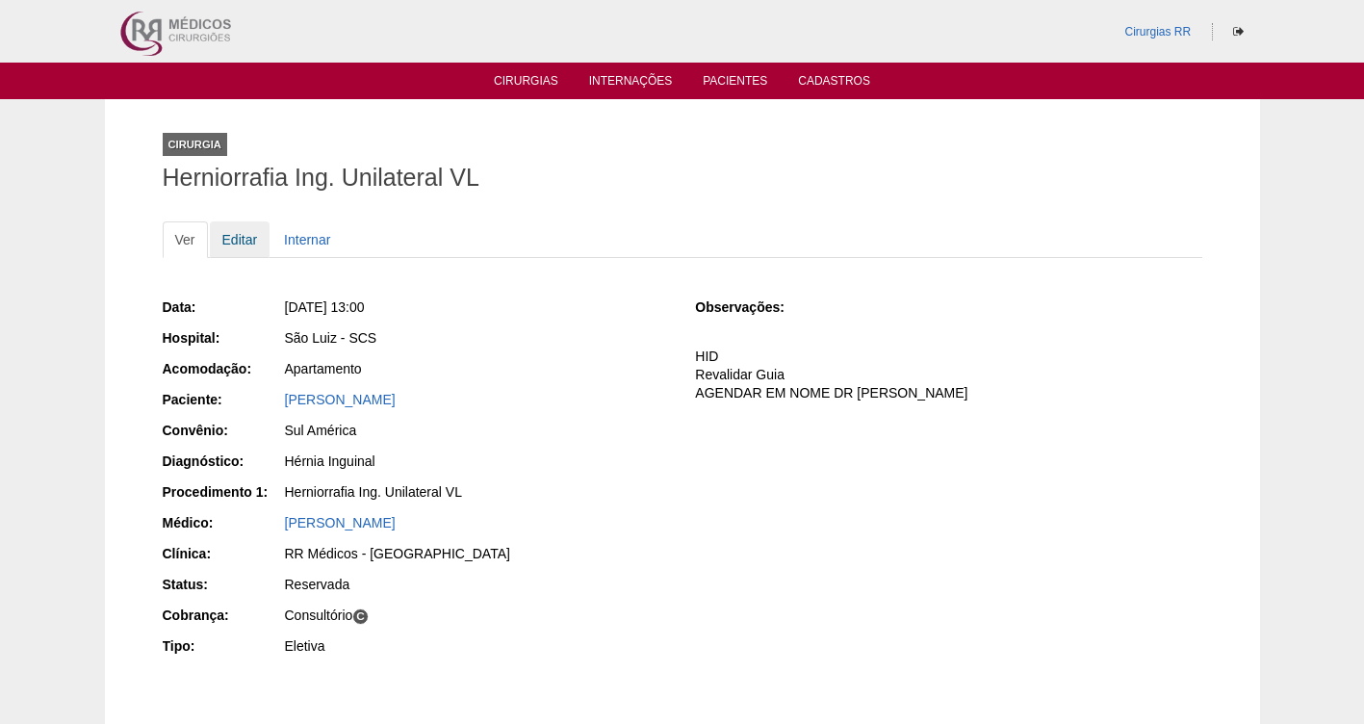
click at [234, 240] on link "Editar" at bounding box center [240, 239] width 61 height 37
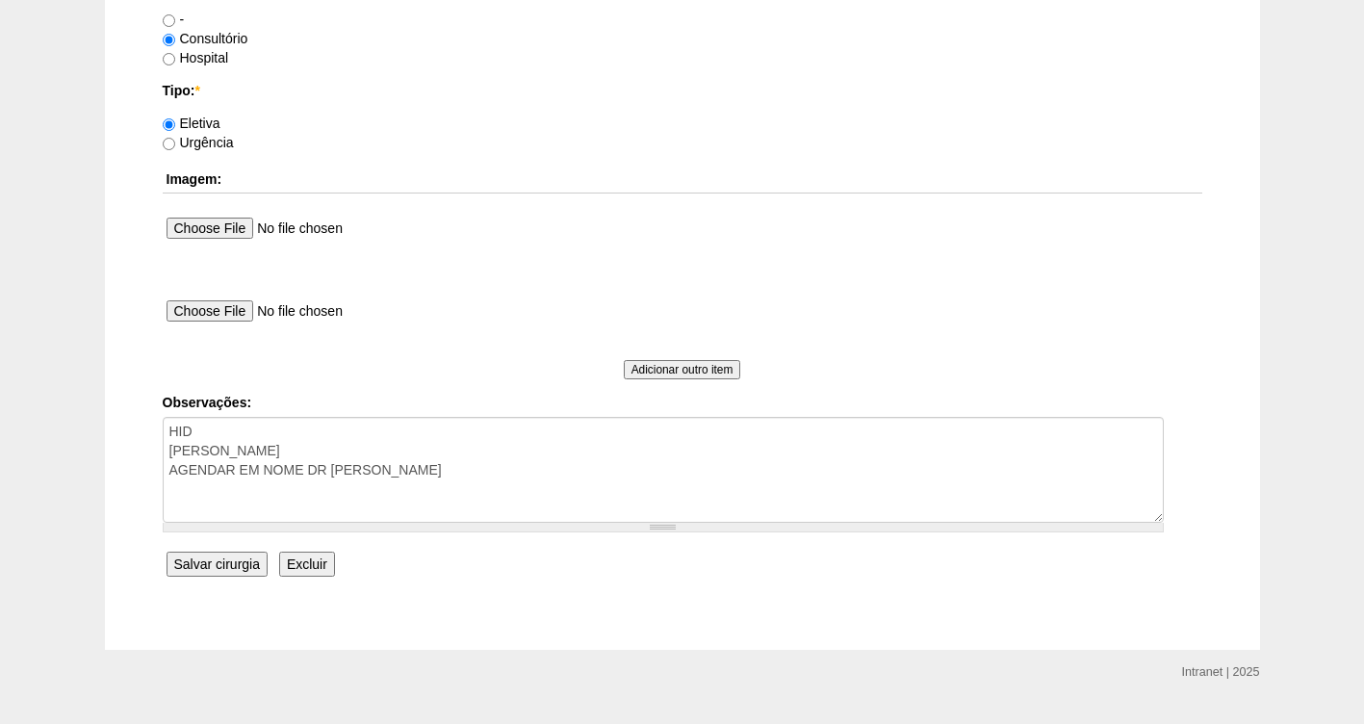
scroll to position [1757, 0]
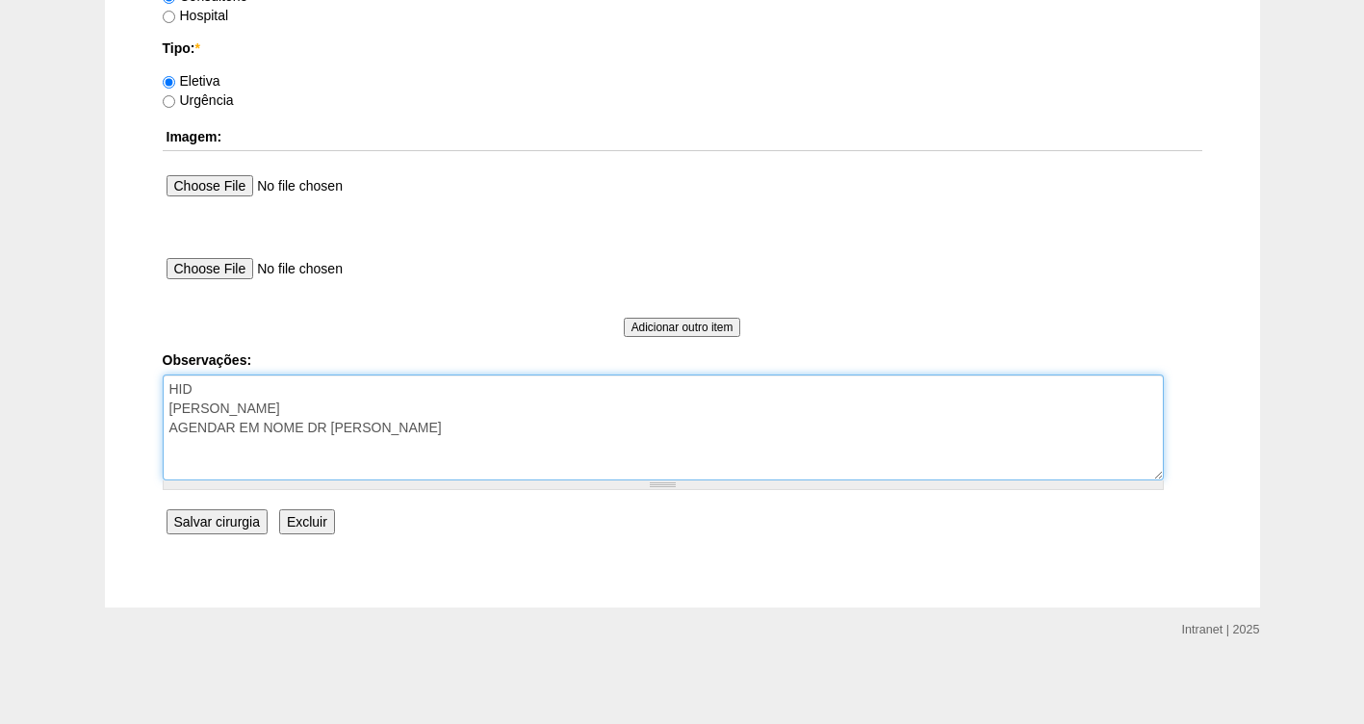
click at [305, 400] on textarea "HID Revalidar Guia AGENDAR EM NOME DR GERALDO" at bounding box center [663, 428] width 1001 height 106
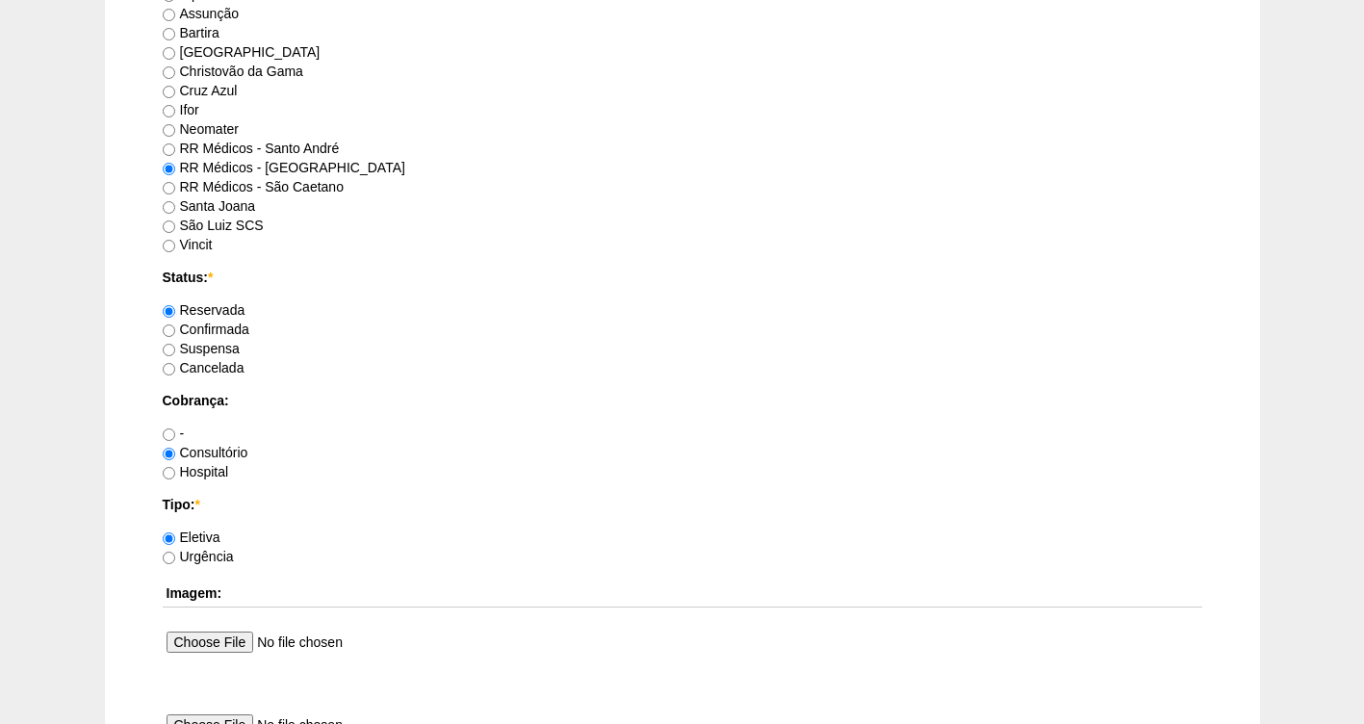
scroll to position [1290, 0]
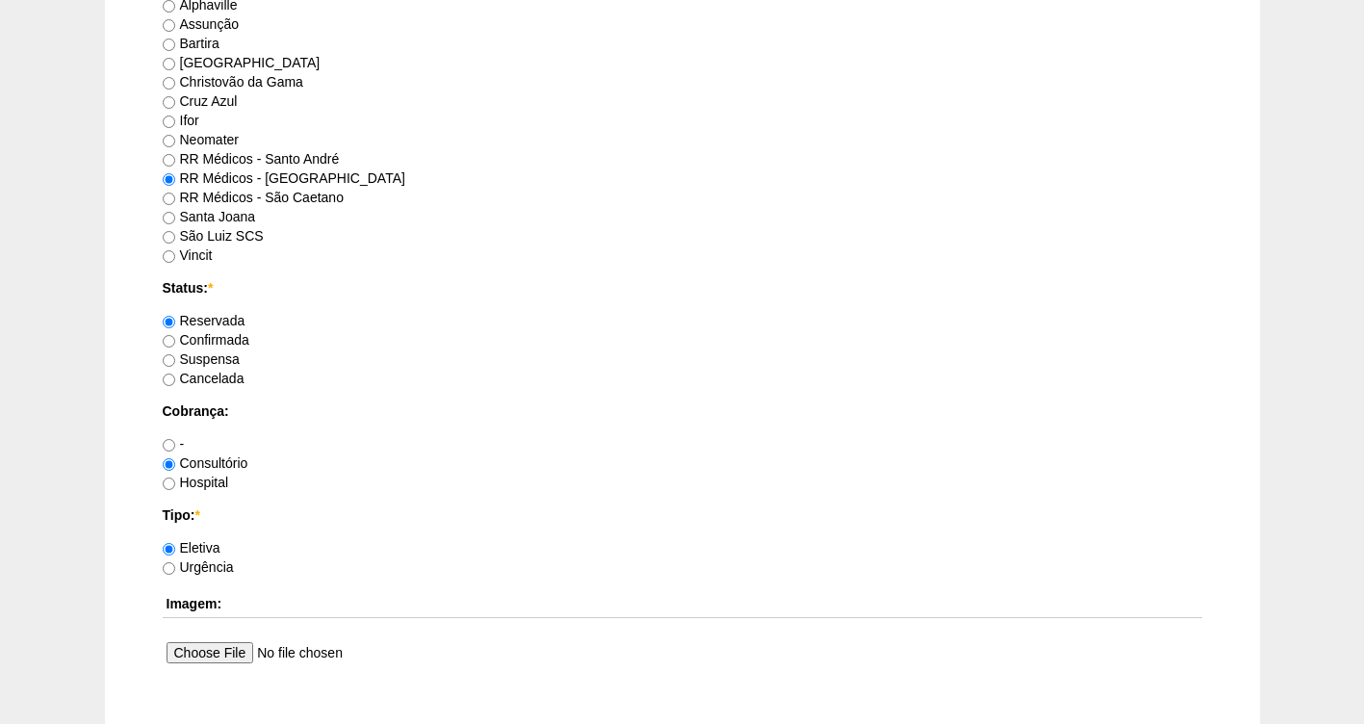
type textarea "HID Revalidar Guia- VENCE NO DIA 24/10 FATURADA CONSULTORIO AGENDAR EM NOME DR …"
drag, startPoint x: 235, startPoint y: 338, endPoint x: 537, endPoint y: 359, distance: 303.1
click at [235, 339] on label "Confirmada" at bounding box center [206, 339] width 87 height 15
click at [175, 339] on input "Confirmada" at bounding box center [169, 341] width 13 height 13
radio input "true"
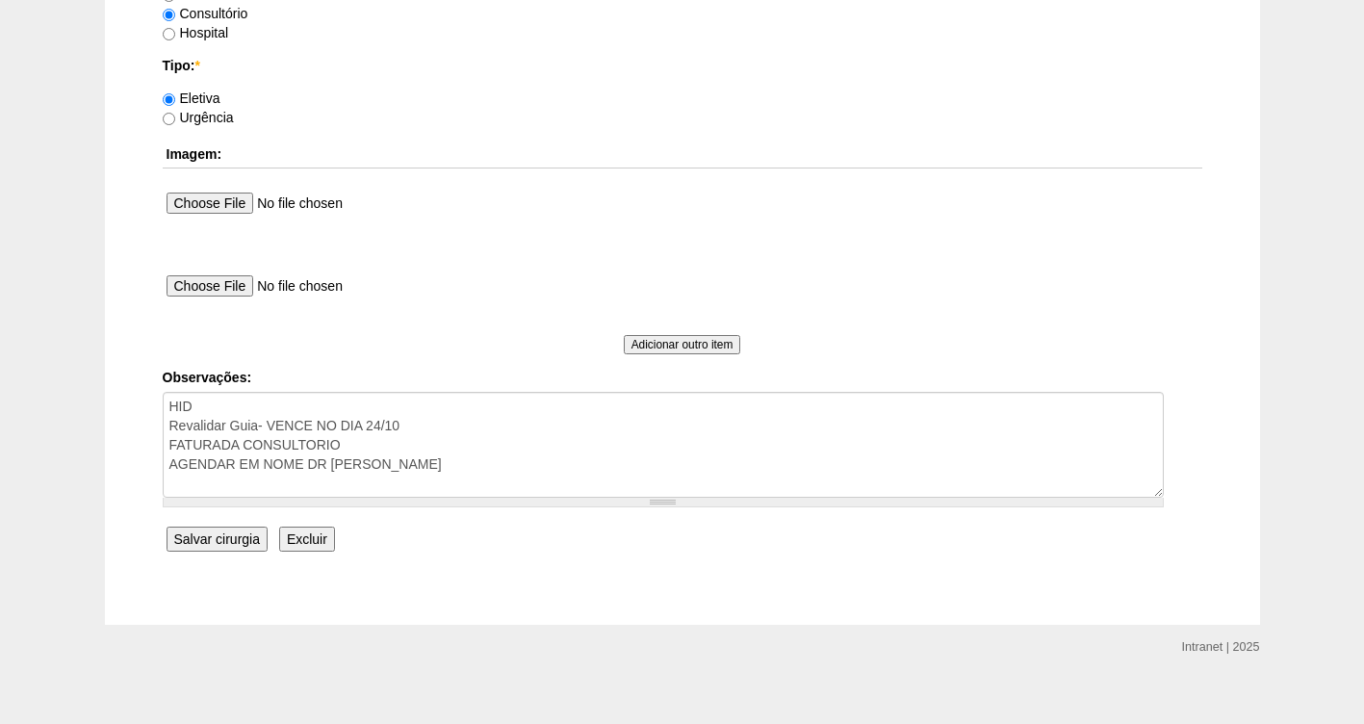
scroll to position [1757, 0]
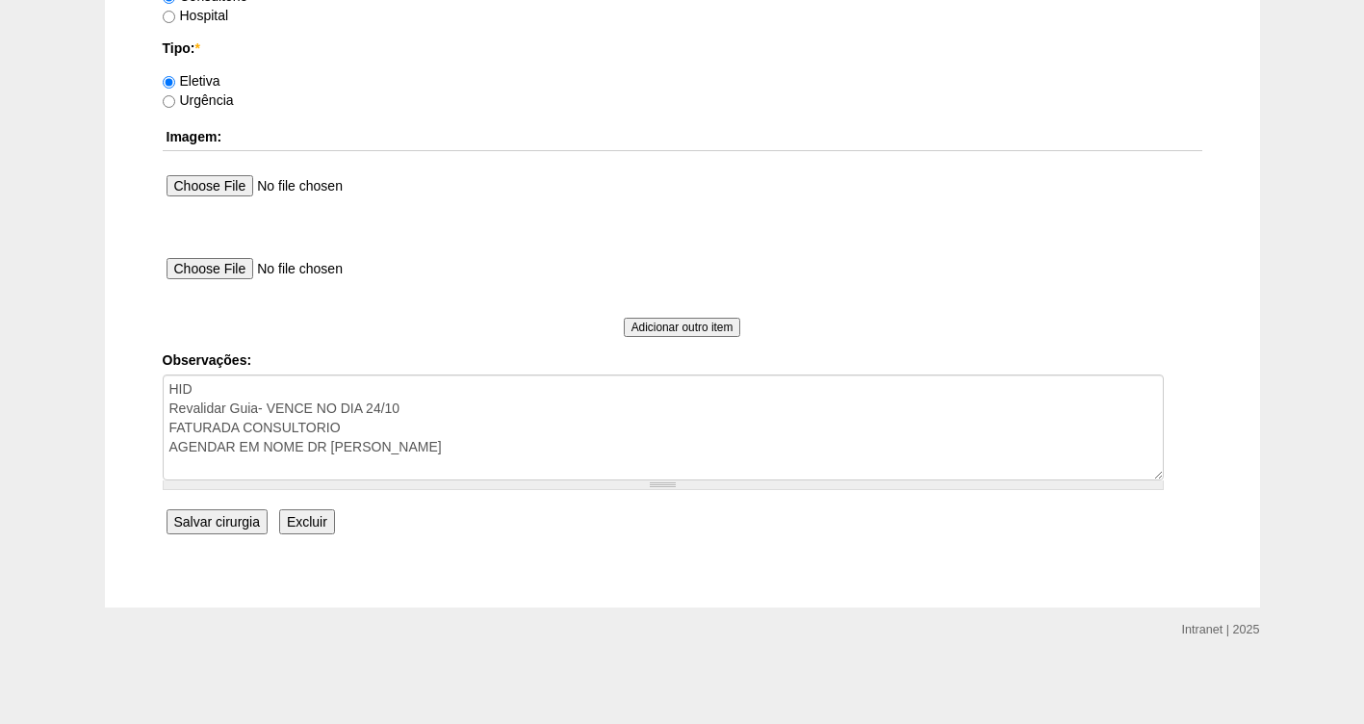
click at [228, 523] on input "Salvar cirurgia" at bounding box center [217, 521] width 101 height 25
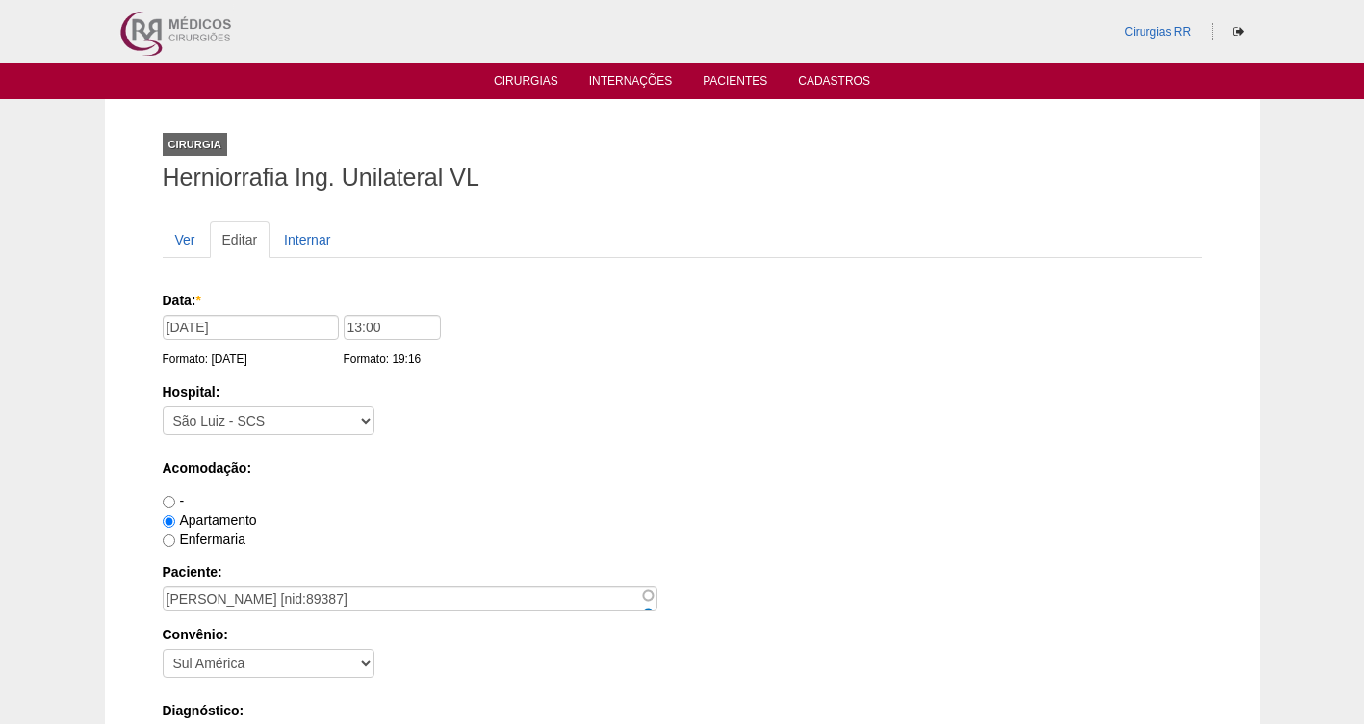
scroll to position [1757, 0]
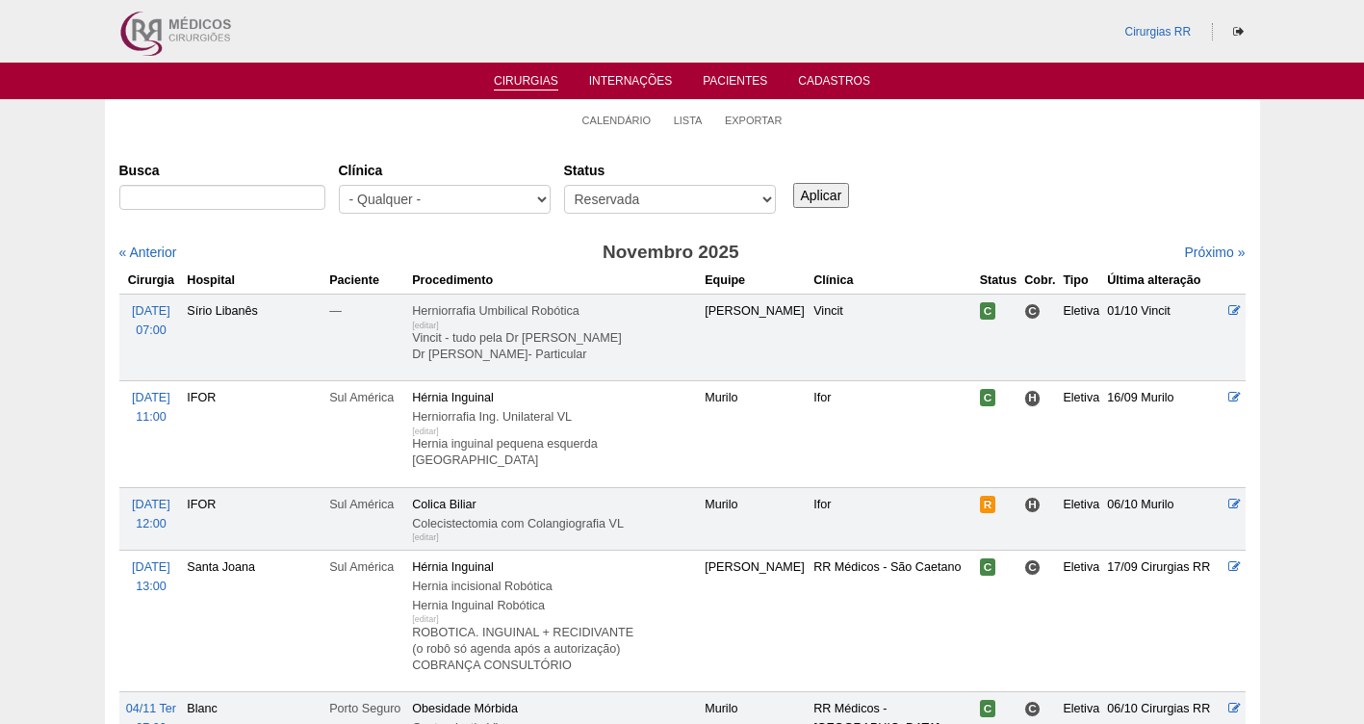
select select "resr"
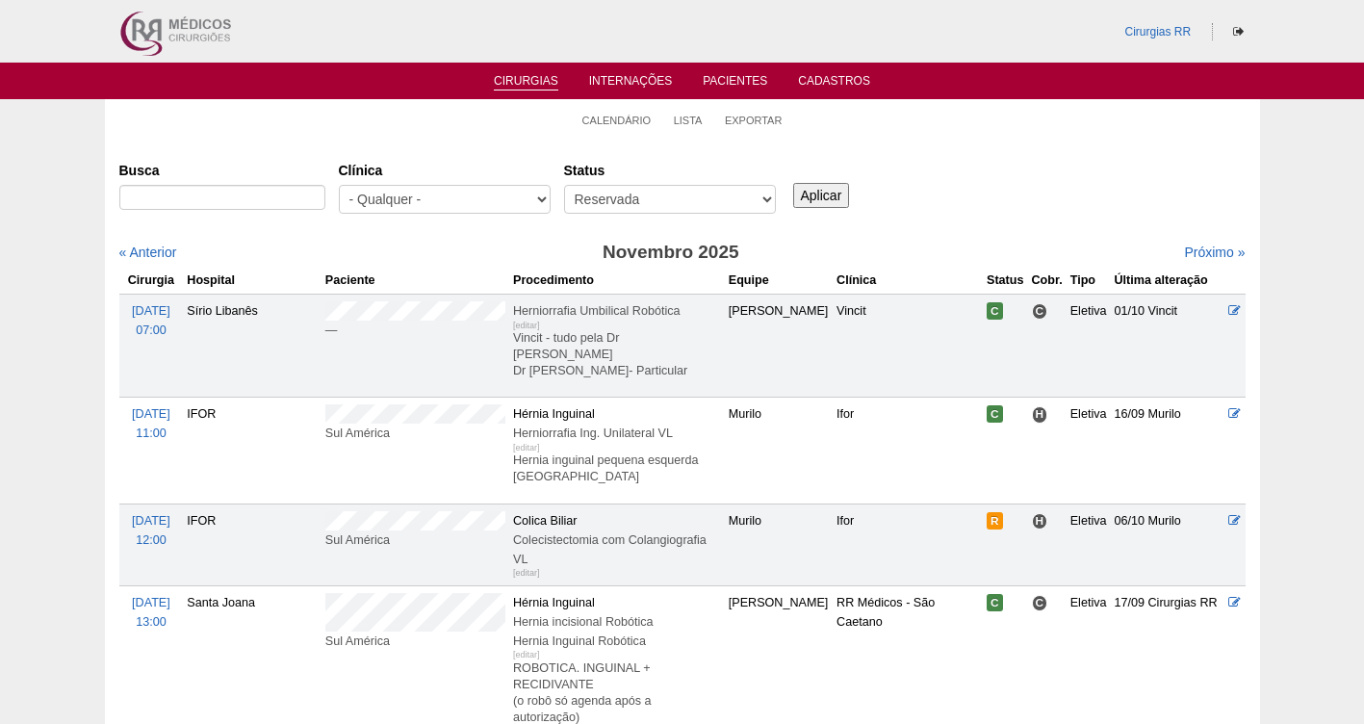
scroll to position [160, 0]
click at [624, 116] on link "Calendário" at bounding box center [617, 121] width 69 height 14
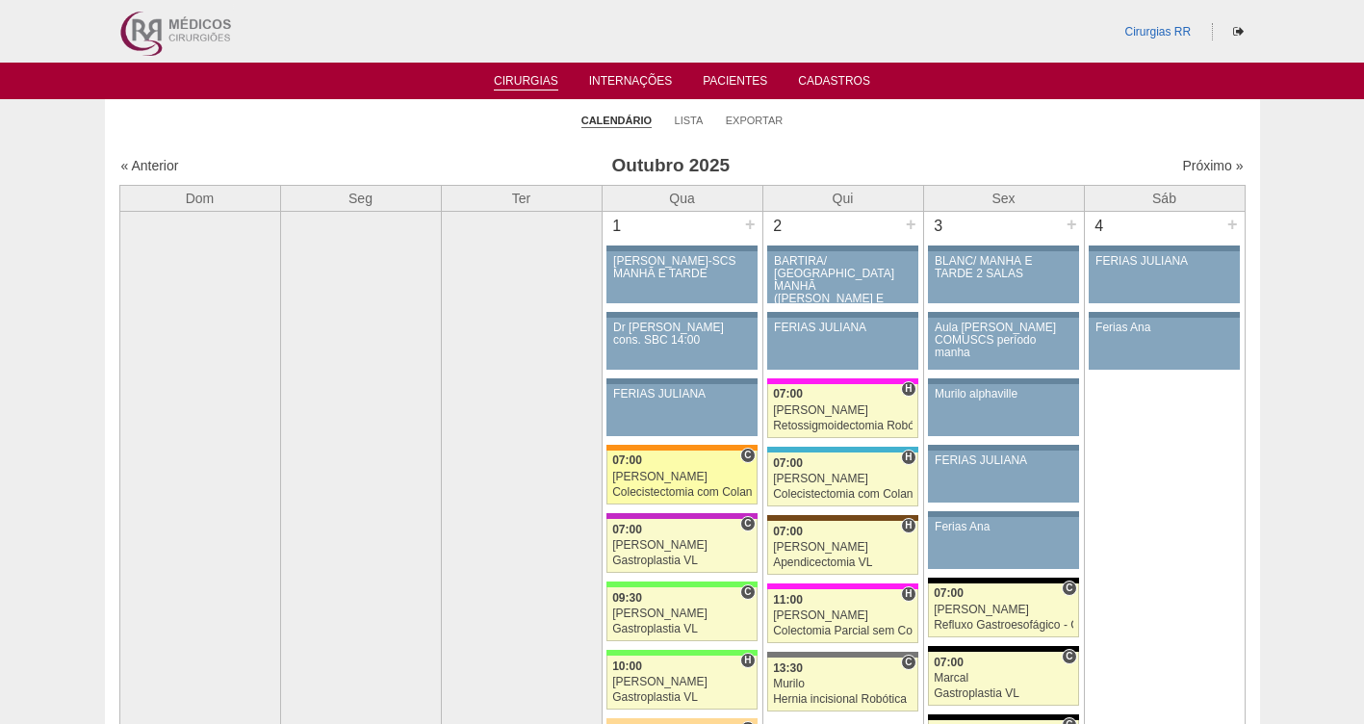
click at [638, 490] on div "Colecistectomia com Colangiografia VL" at bounding box center [682, 492] width 140 height 13
